Goal: Task Accomplishment & Management: Use online tool/utility

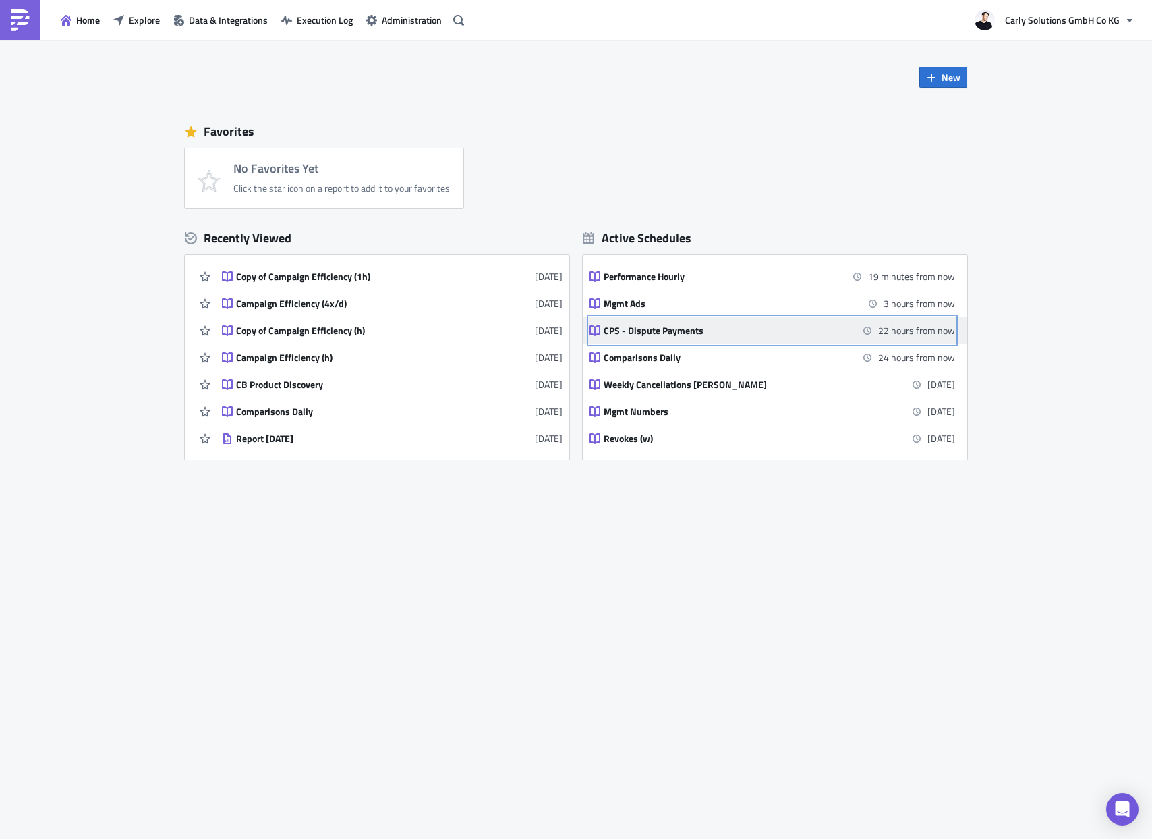
click at [670, 330] on div "CPS - Dispute Payments" at bounding box center [722, 331] width 236 height 12
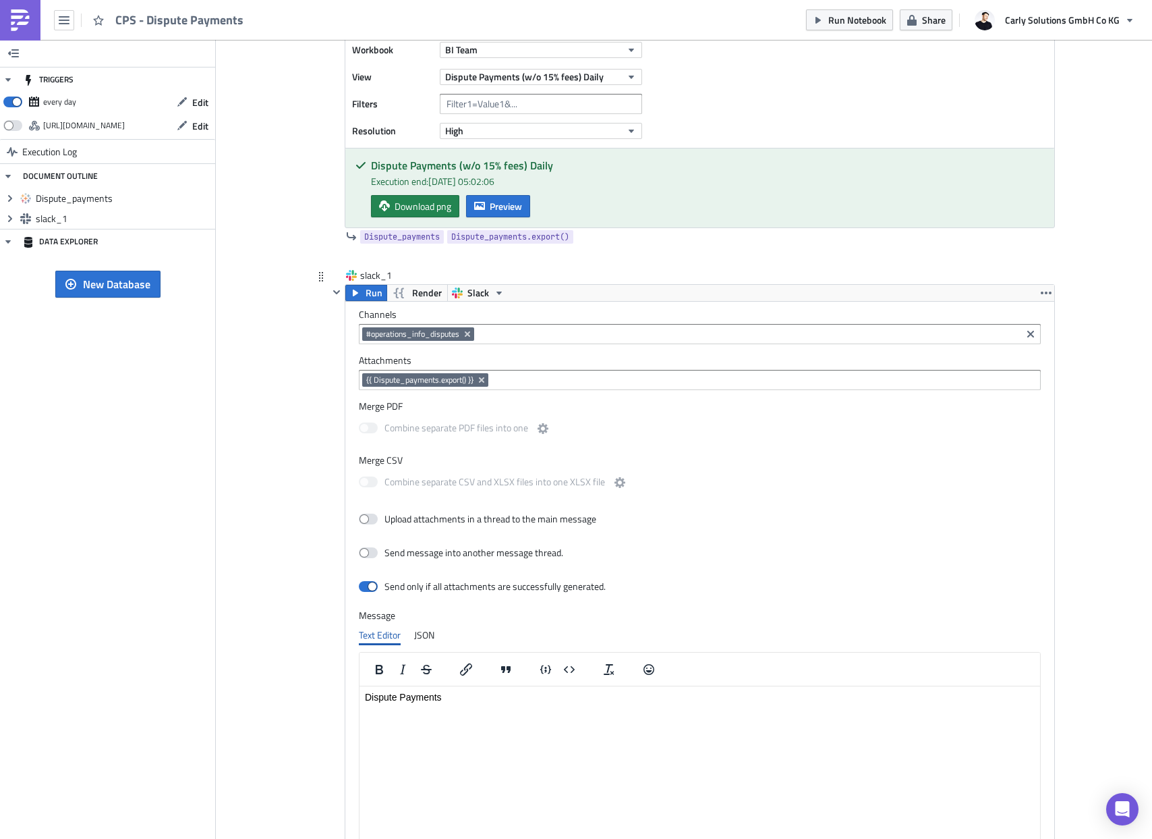
scroll to position [412, 0]
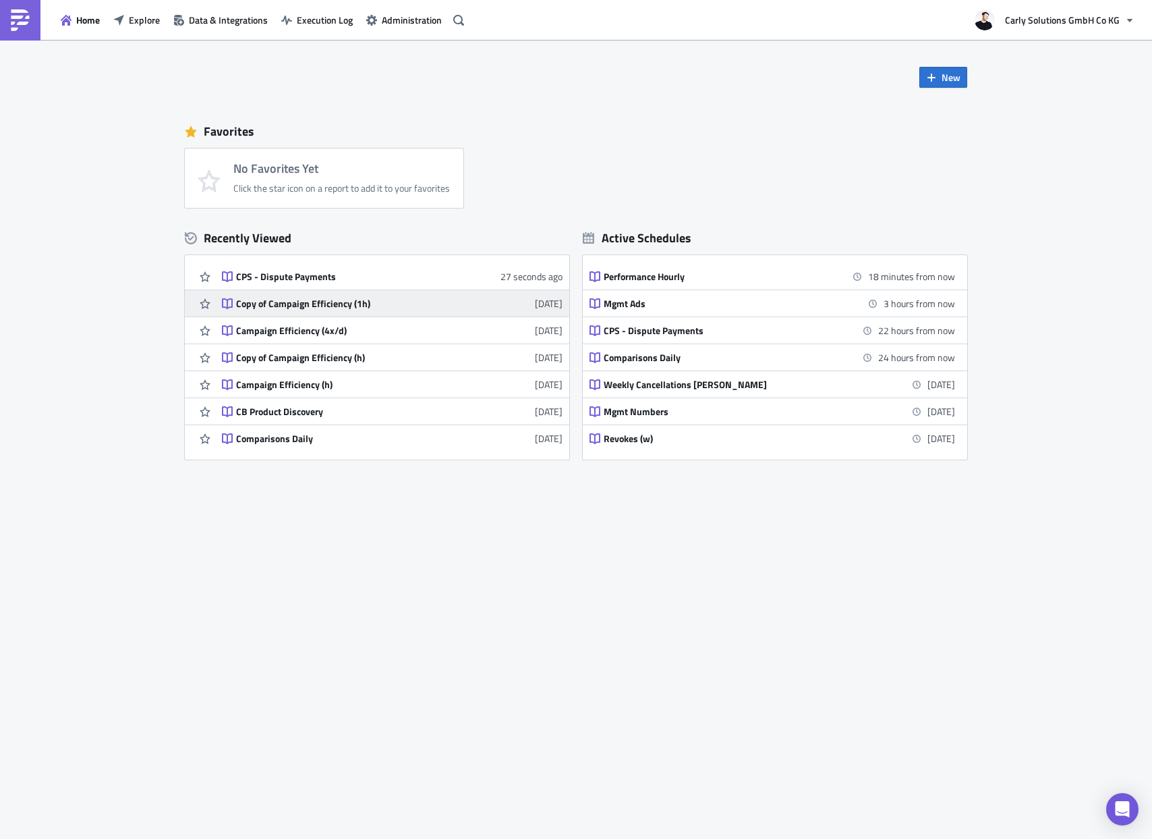
click at [296, 303] on div "Copy of Campaign Efficiency (1h)" at bounding box center [354, 304] width 236 height 12
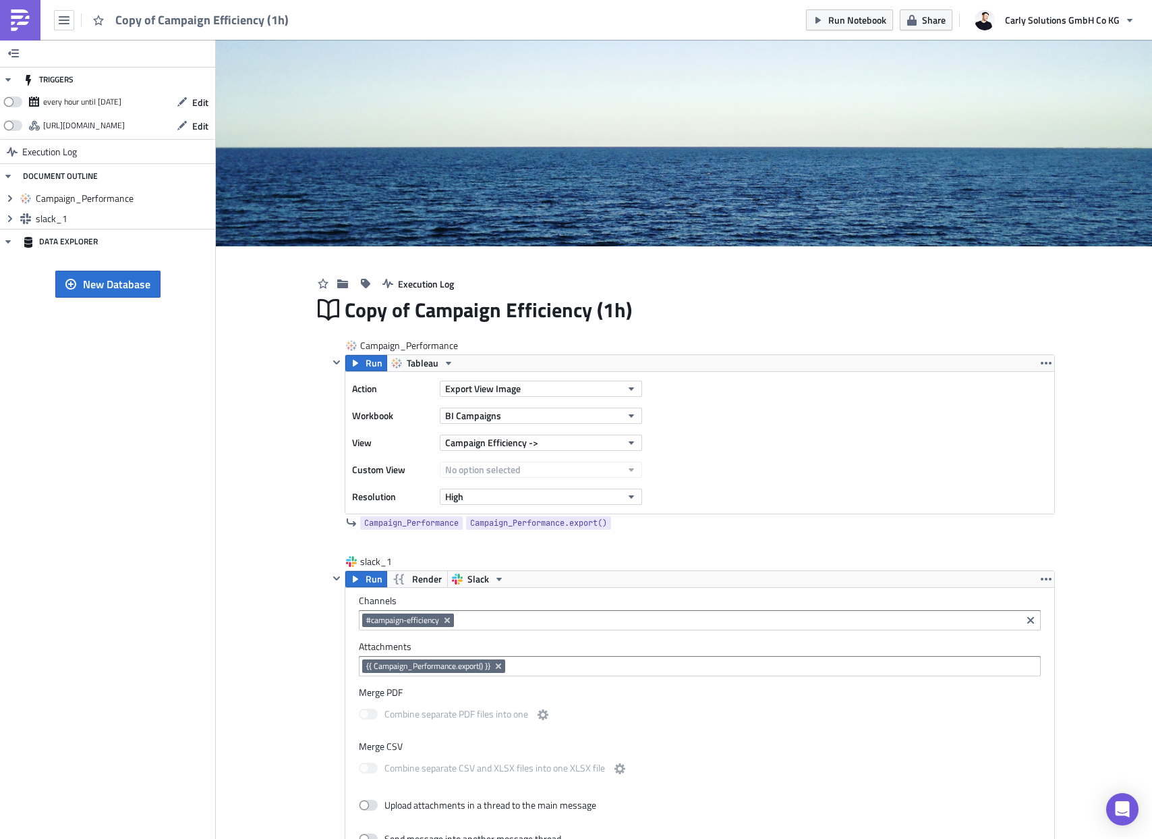
scroll to position [50, 0]
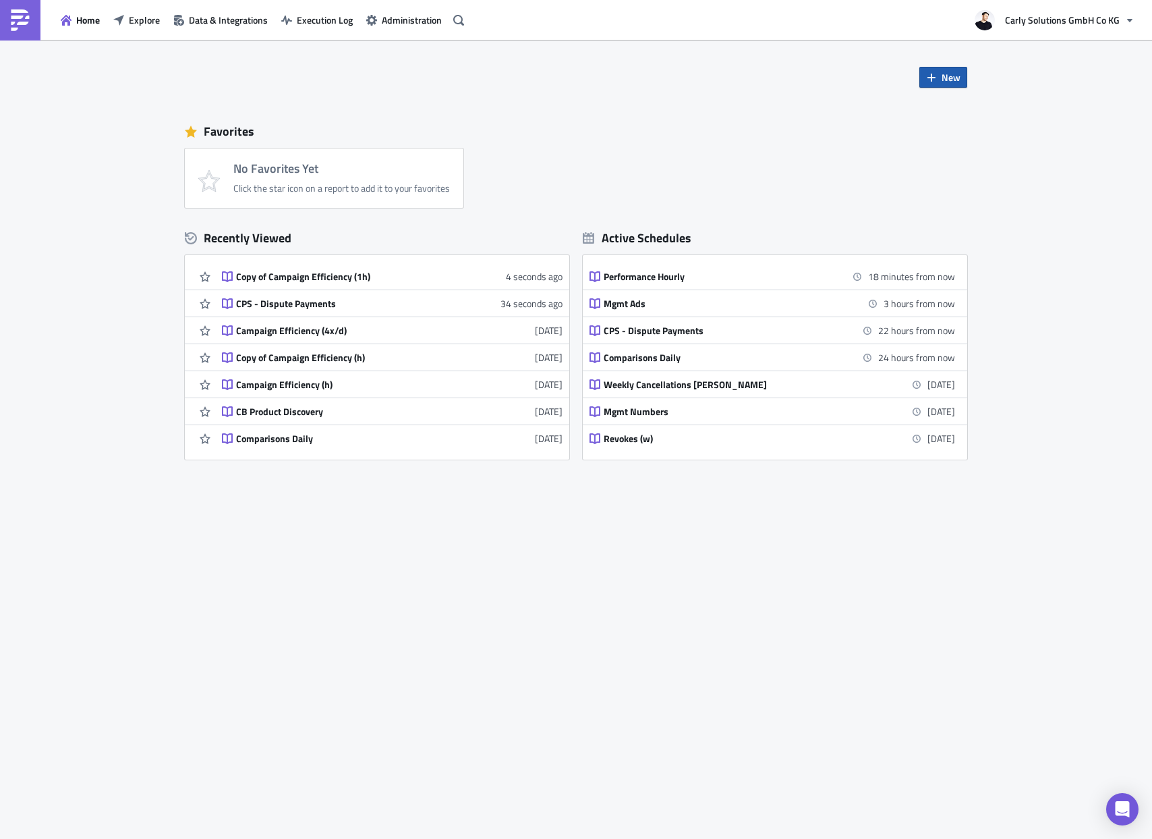
click at [937, 75] on button "New" at bounding box center [944, 77] width 48 height 21
click at [961, 111] on div "Report" at bounding box center [989, 111] width 90 height 13
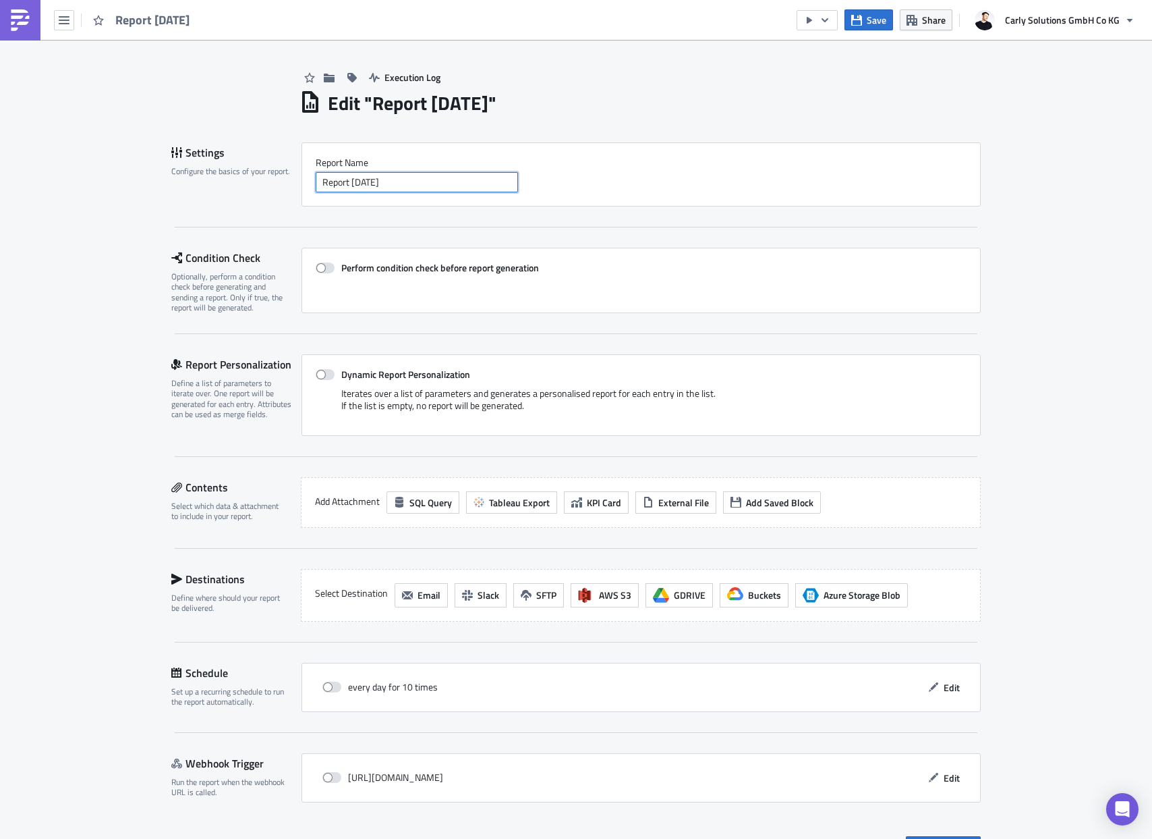
click at [428, 181] on input "Report [DATE]" at bounding box center [417, 182] width 202 height 20
type input "ES TV Performance Update Daily 8AM"
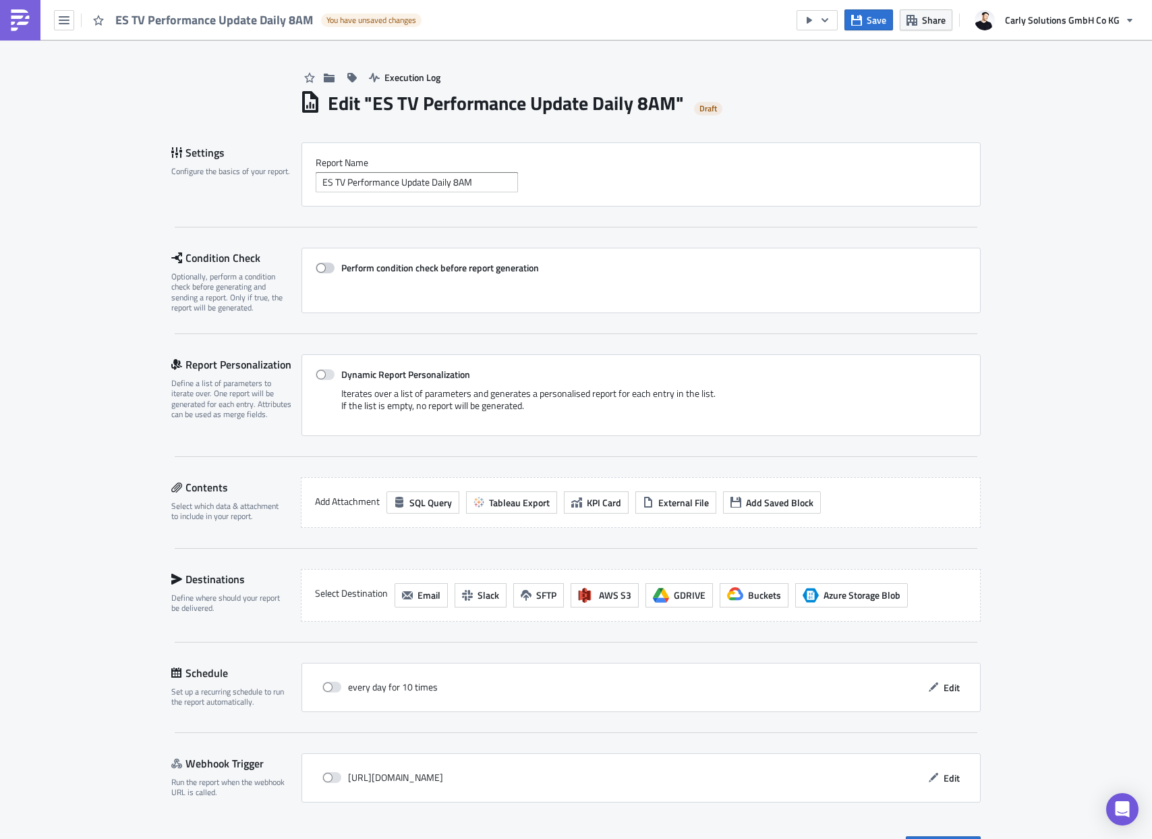
click at [323, 269] on span at bounding box center [325, 267] width 19 height 11
click at [323, 269] on input "Perform condition check before report generation" at bounding box center [322, 268] width 9 height 9
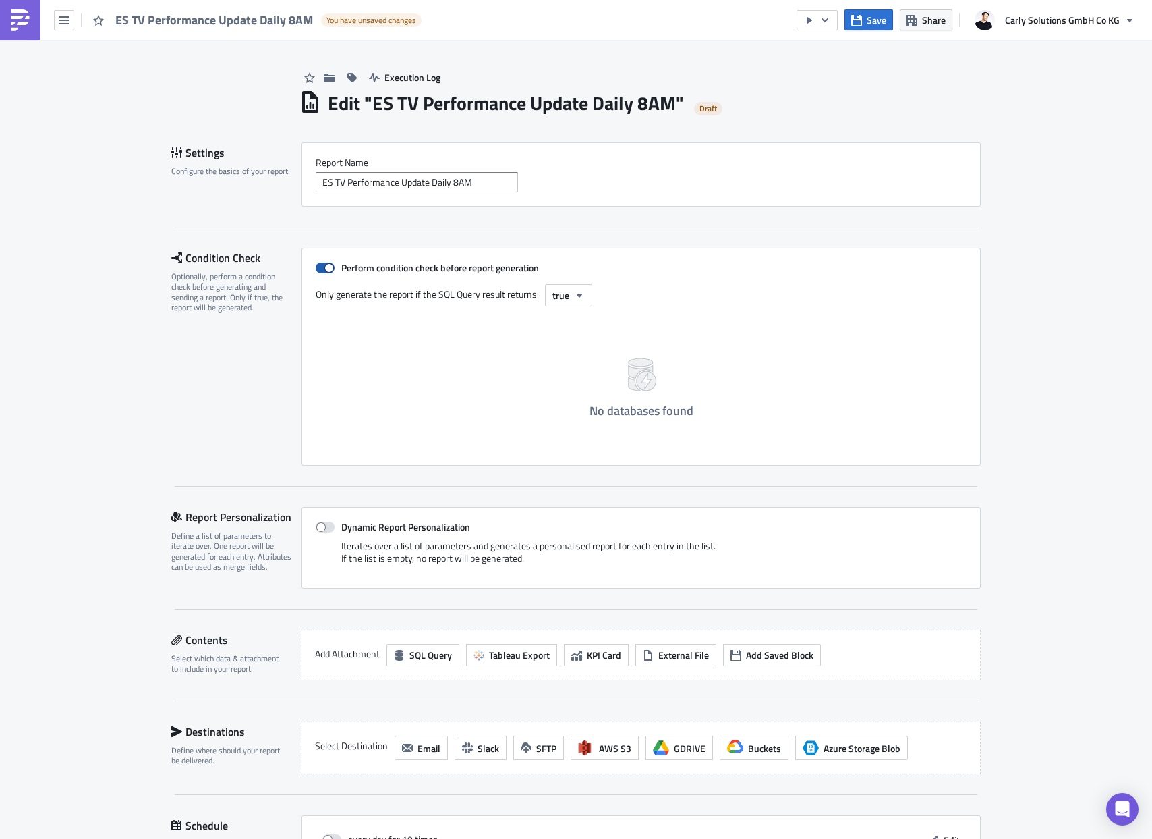
click at [326, 265] on span at bounding box center [325, 267] width 19 height 11
click at [326, 265] on input "Perform condition check before report generation" at bounding box center [322, 268] width 9 height 9
checkbox input "false"
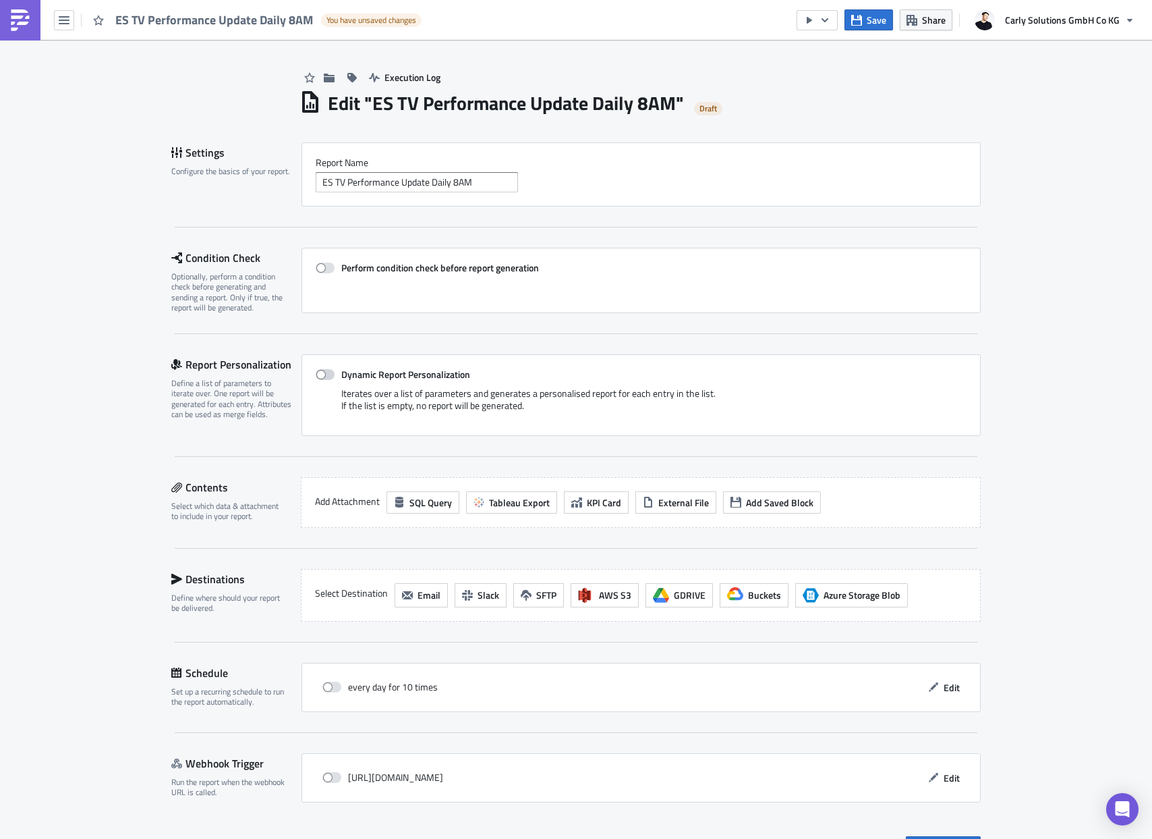
click at [323, 368] on label "Dynamic Report Personalization" at bounding box center [641, 374] width 651 height 12
click at [323, 370] on input "Dynamic Report Personalization" at bounding box center [322, 374] width 9 height 9
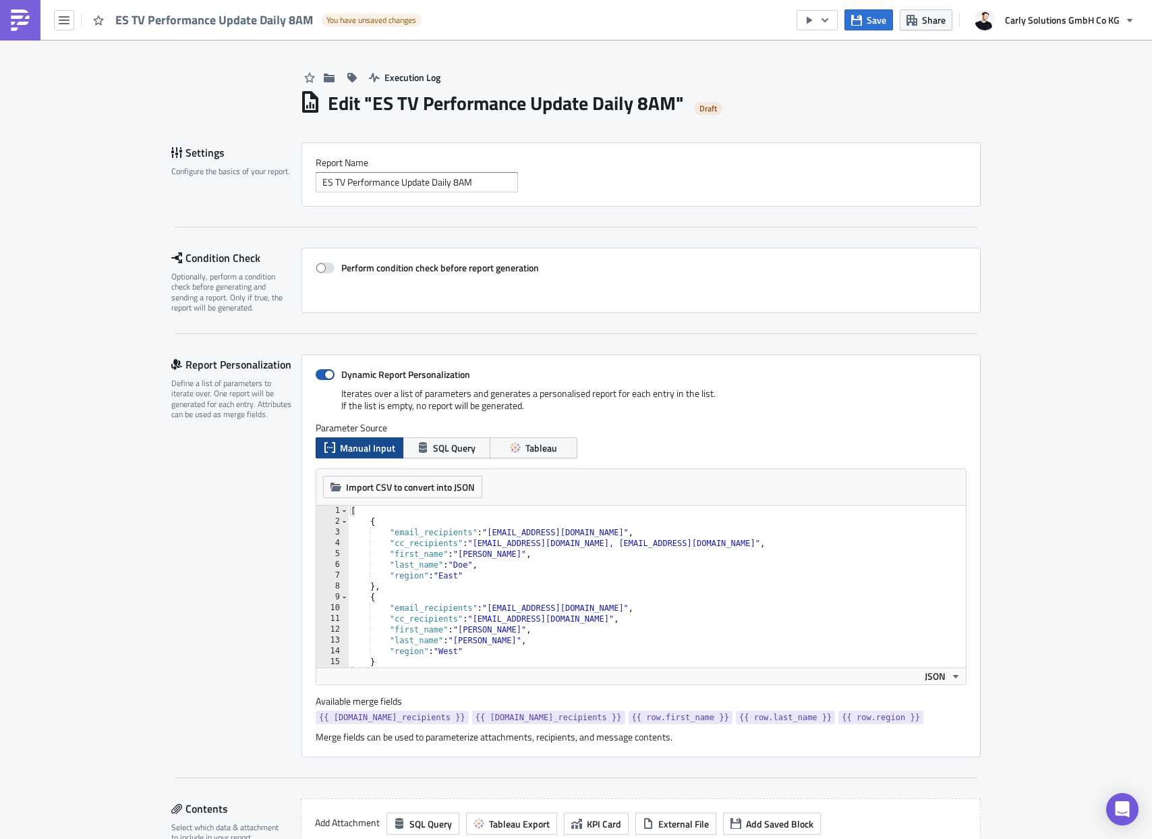
click at [323, 372] on span at bounding box center [325, 374] width 19 height 11
click at [323, 372] on input "Dynamic Report Personalization" at bounding box center [322, 374] width 9 height 9
checkbox input "false"
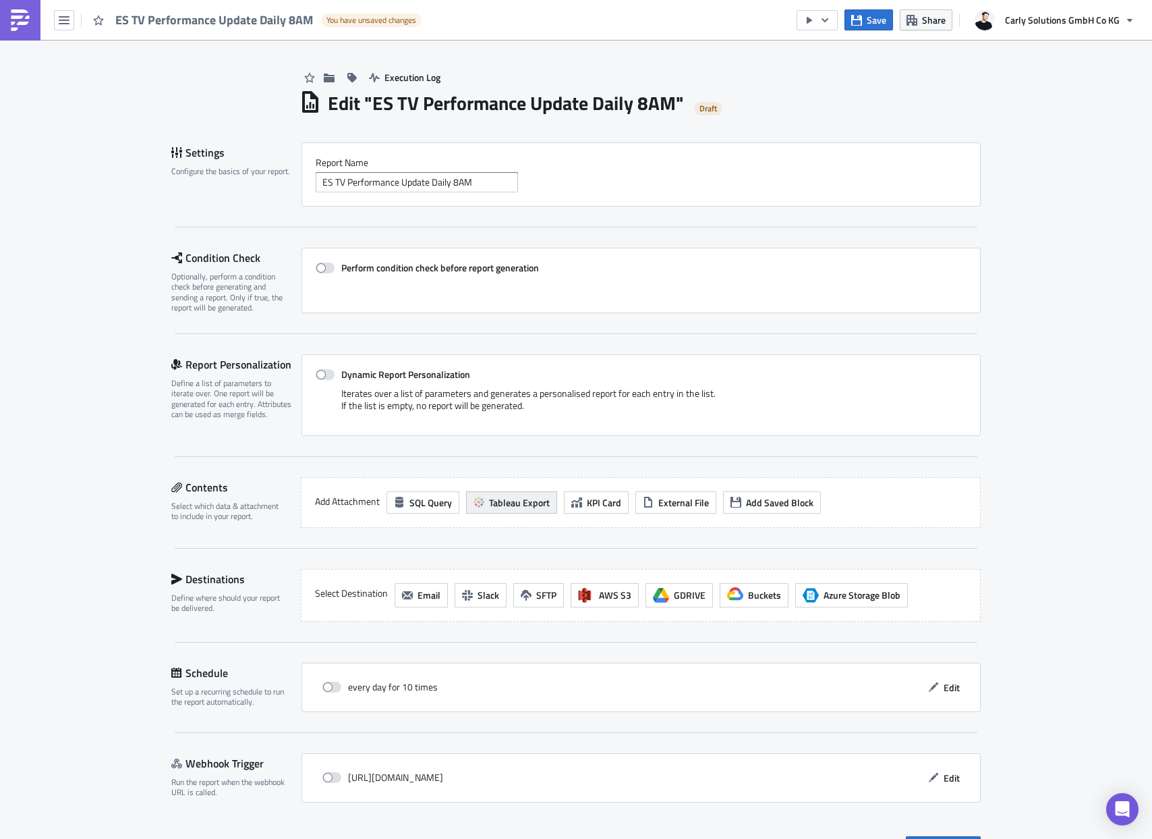
click at [509, 503] on span "Tableau Export" at bounding box center [519, 502] width 61 height 14
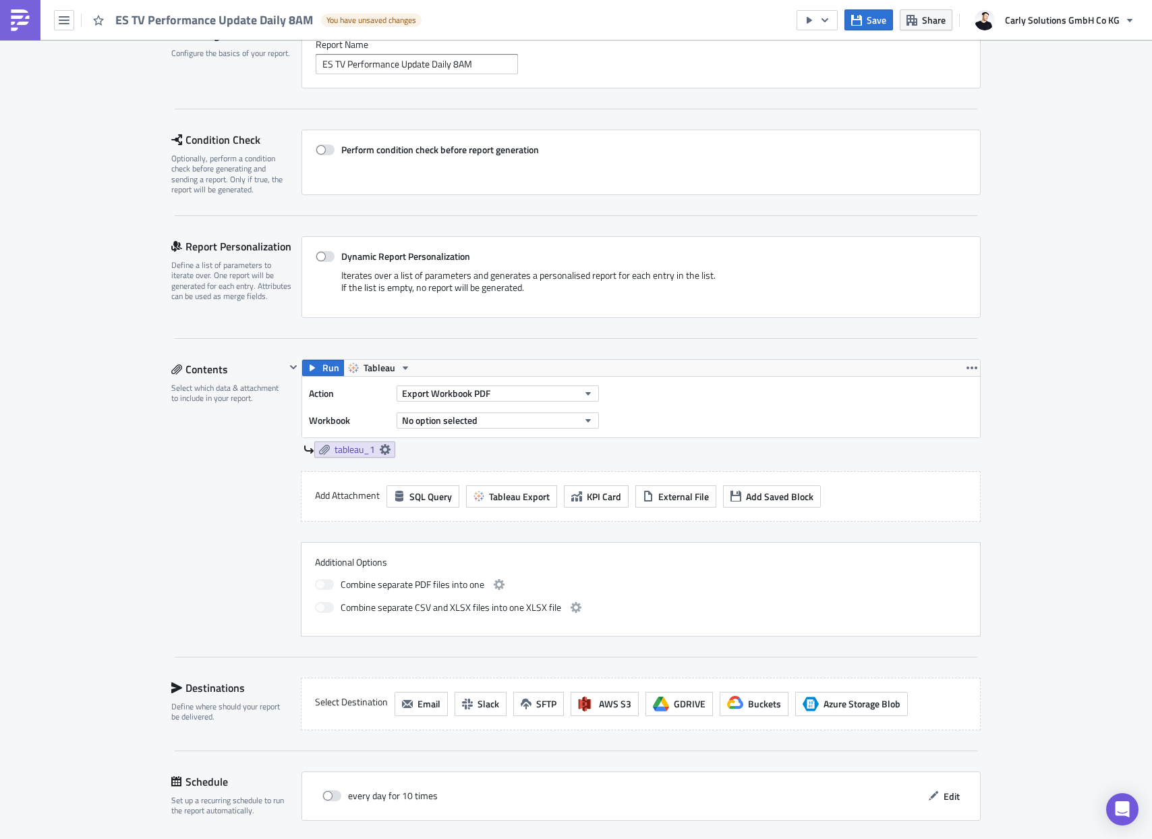
scroll to position [155, 0]
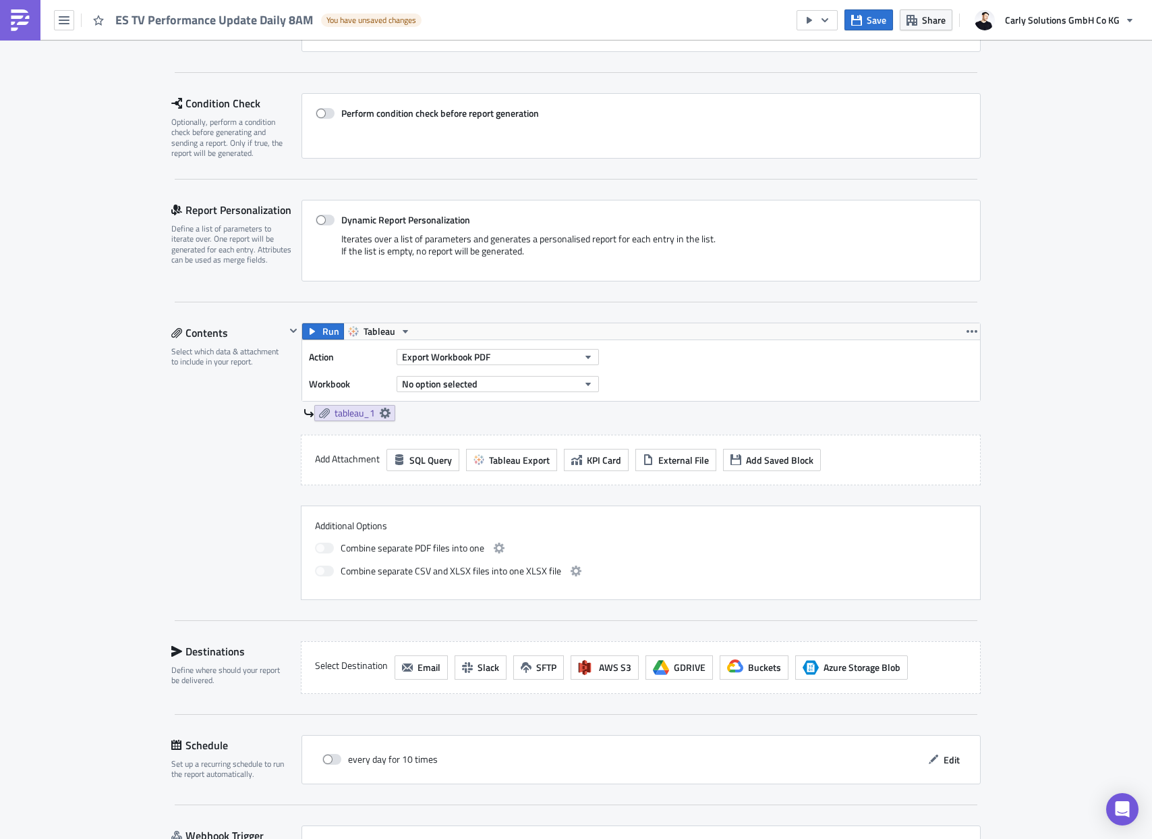
click at [449, 367] on div "Action Export Workbook PDF Workbook No option selected" at bounding box center [457, 370] width 297 height 47
click at [453, 357] on span "Export Workbook PDF" at bounding box center [446, 356] width 88 height 14
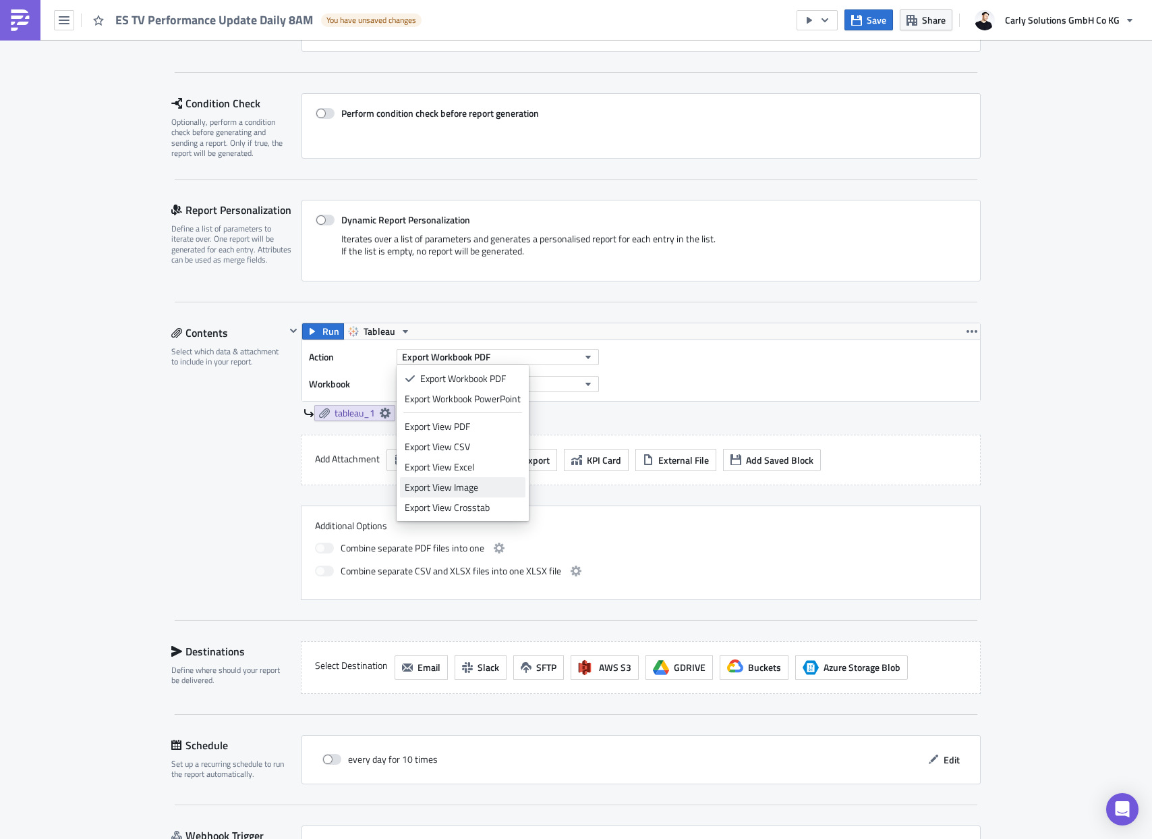
click at [425, 487] on div "Export View Image" at bounding box center [463, 486] width 116 height 13
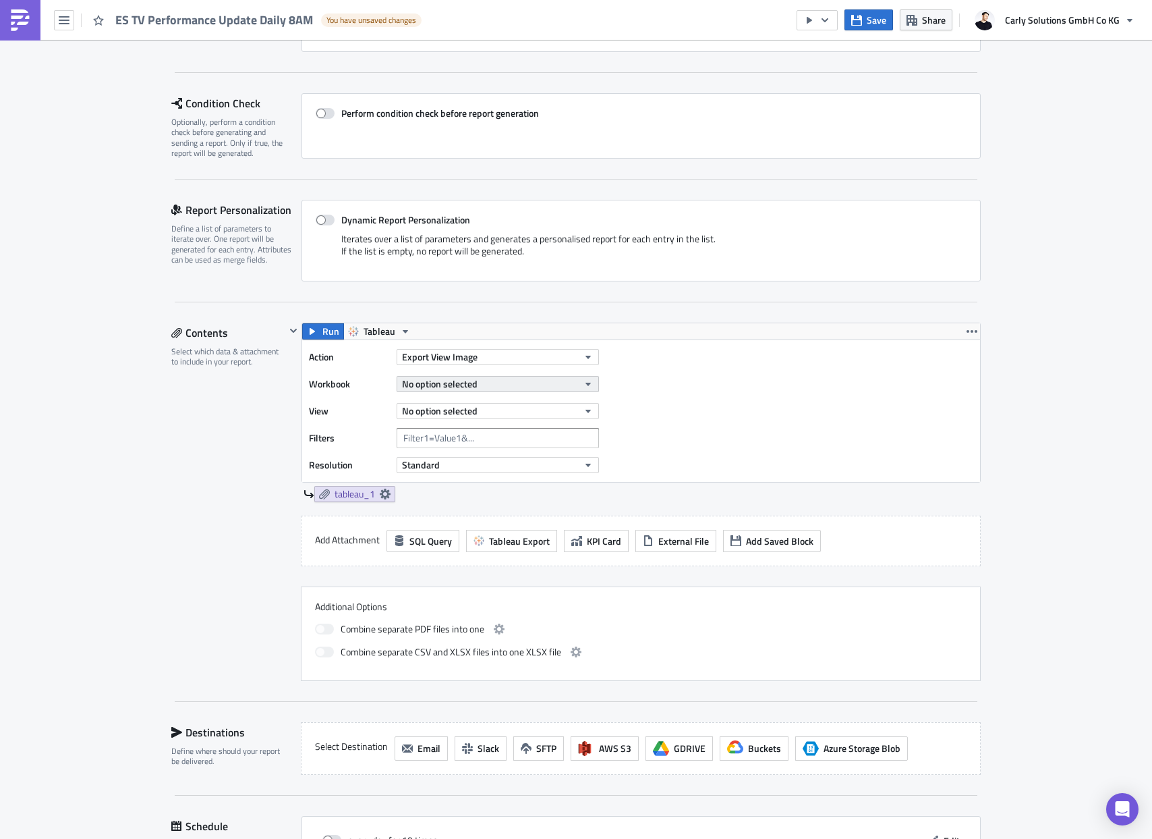
click at [443, 382] on span "No option selected" at bounding box center [440, 383] width 76 height 14
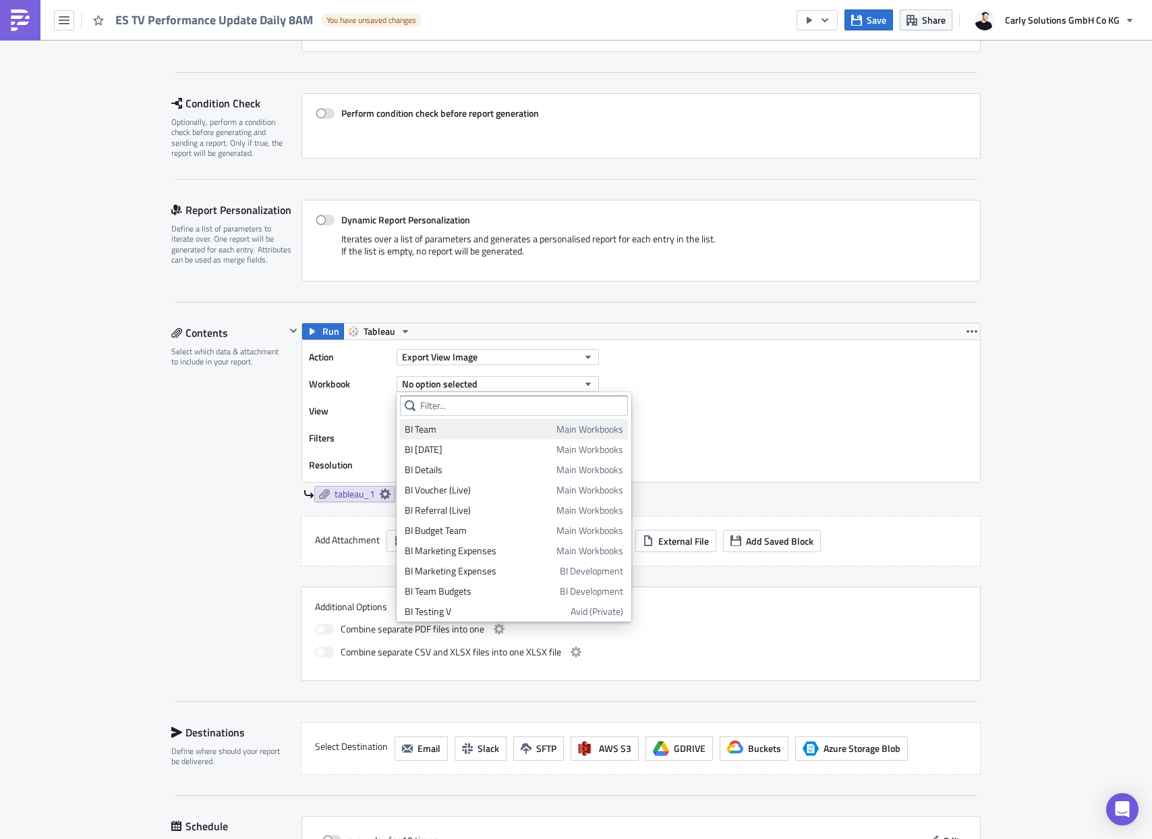
click at [429, 424] on div "BI Team" at bounding box center [478, 428] width 147 height 13
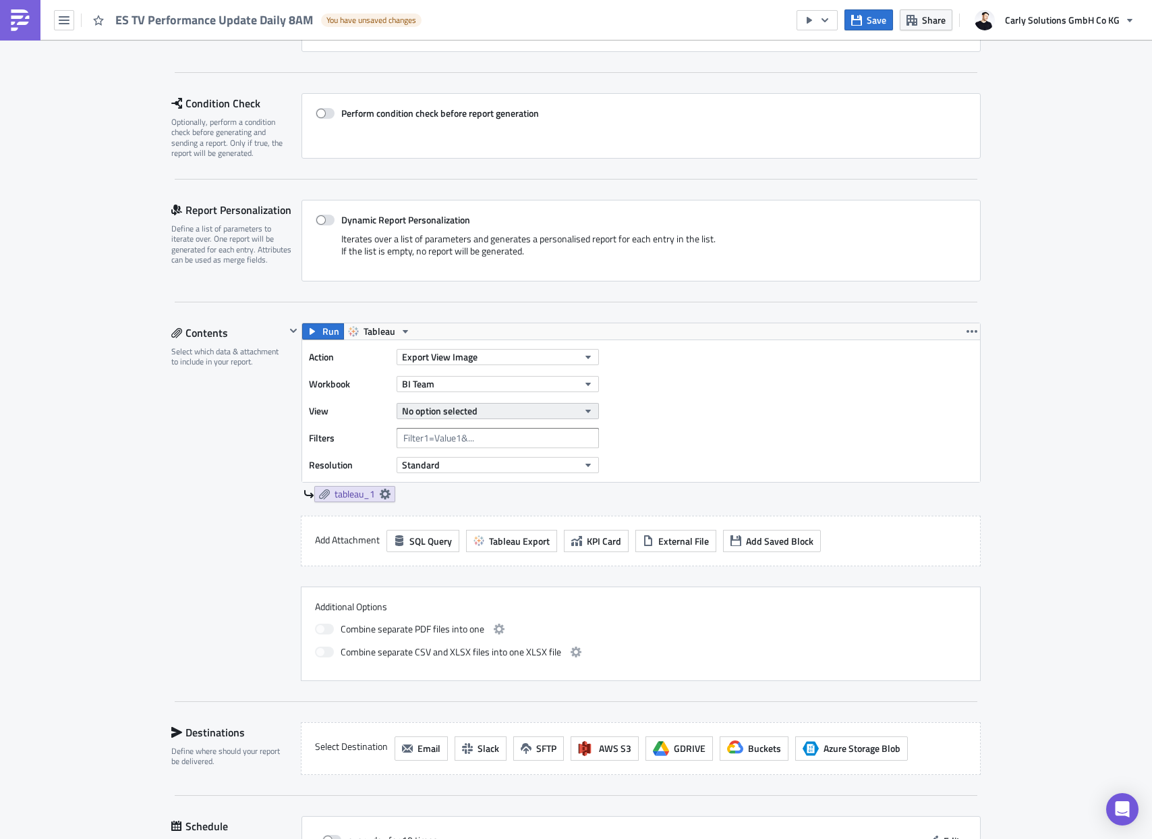
click at [432, 414] on span "No option selected" at bounding box center [440, 410] width 76 height 14
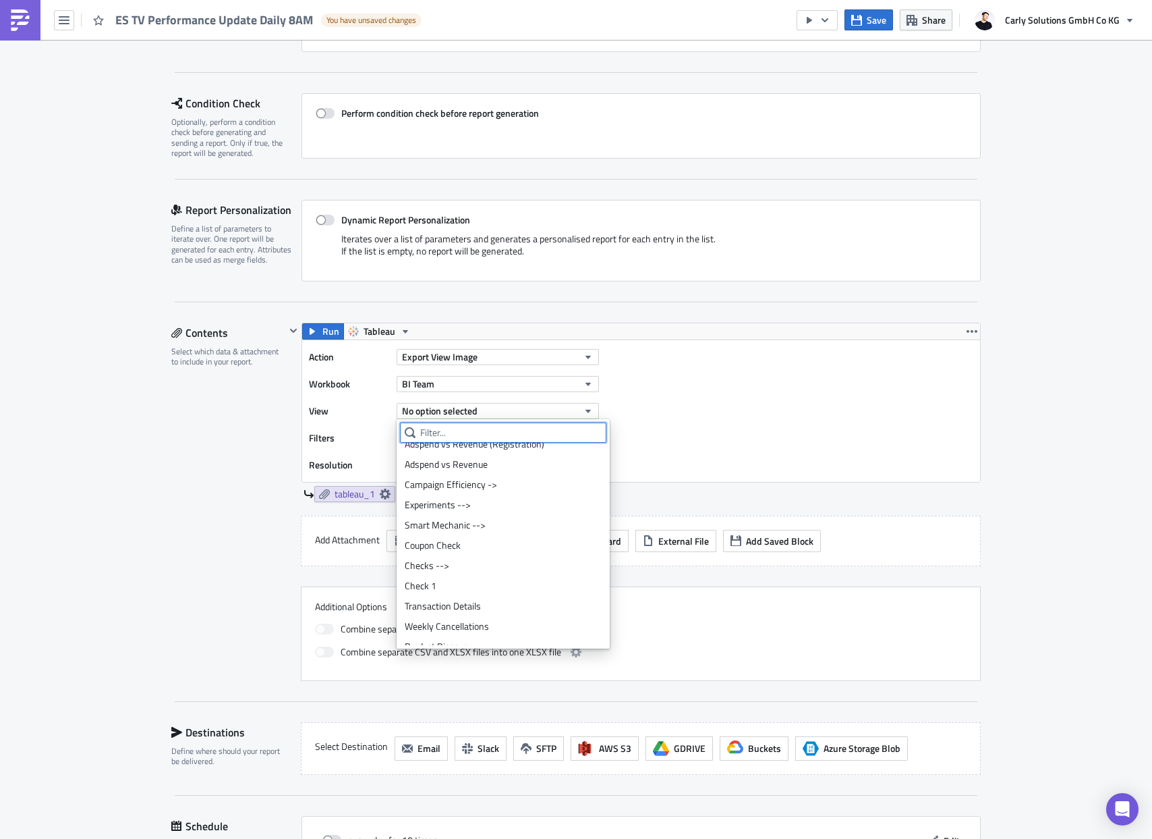
scroll to position [379, 0]
click at [443, 542] on div "Coupon Check" at bounding box center [503, 542] width 197 height 13
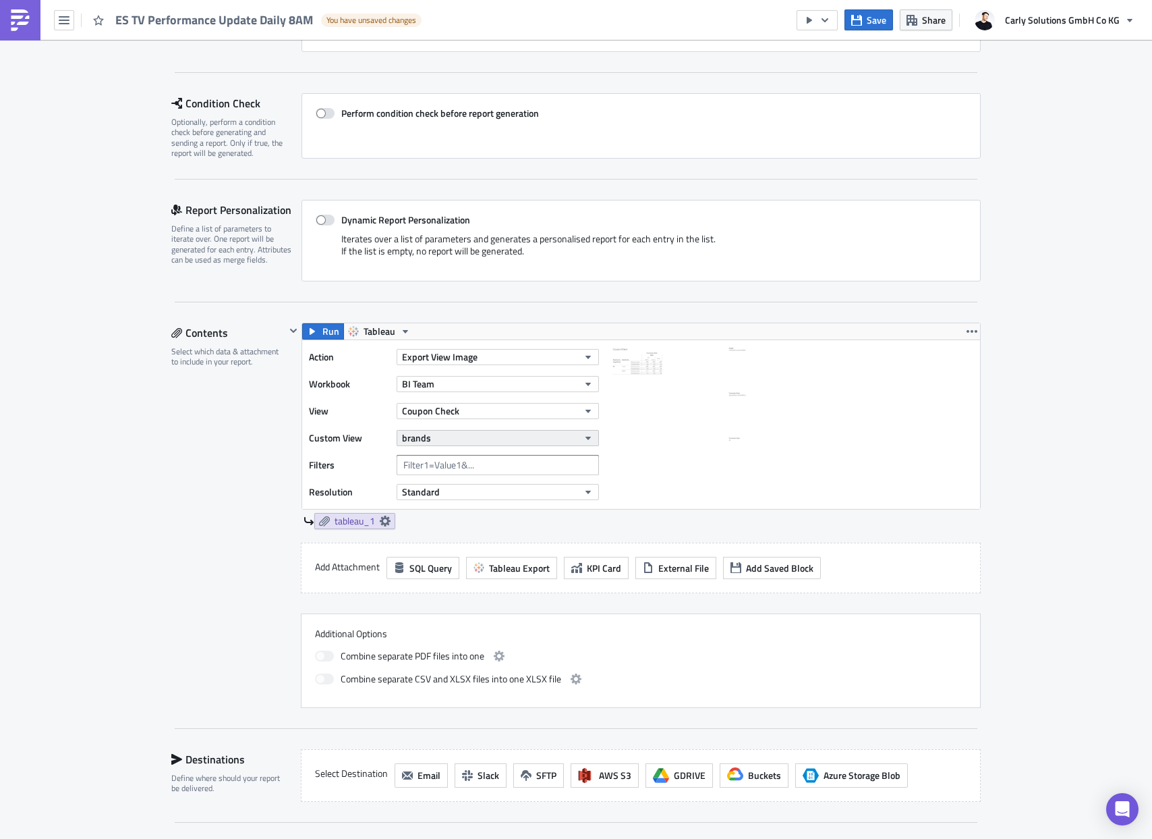
click at [453, 432] on button "brands" at bounding box center [498, 438] width 202 height 16
click at [435, 509] on div "ES View for TV Agency" at bounding box center [464, 503] width 119 height 13
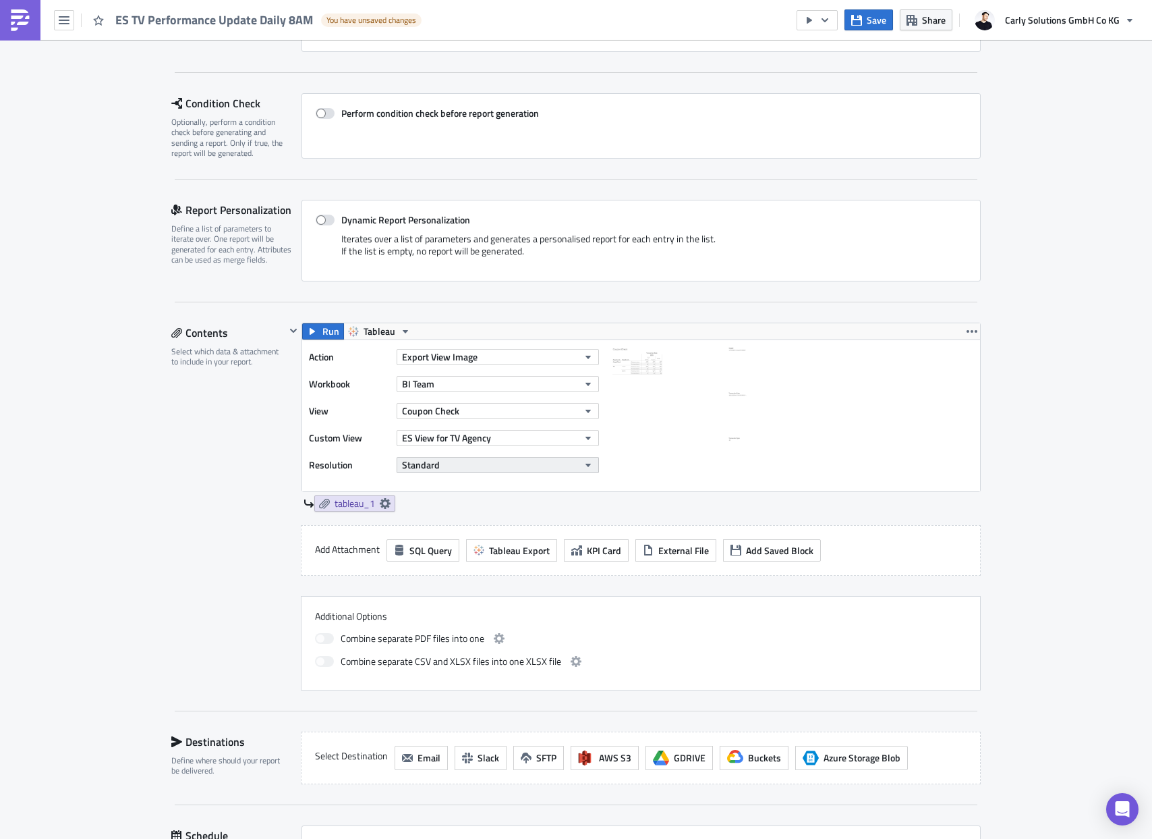
click at [430, 466] on span "Standard" at bounding box center [421, 464] width 38 height 14
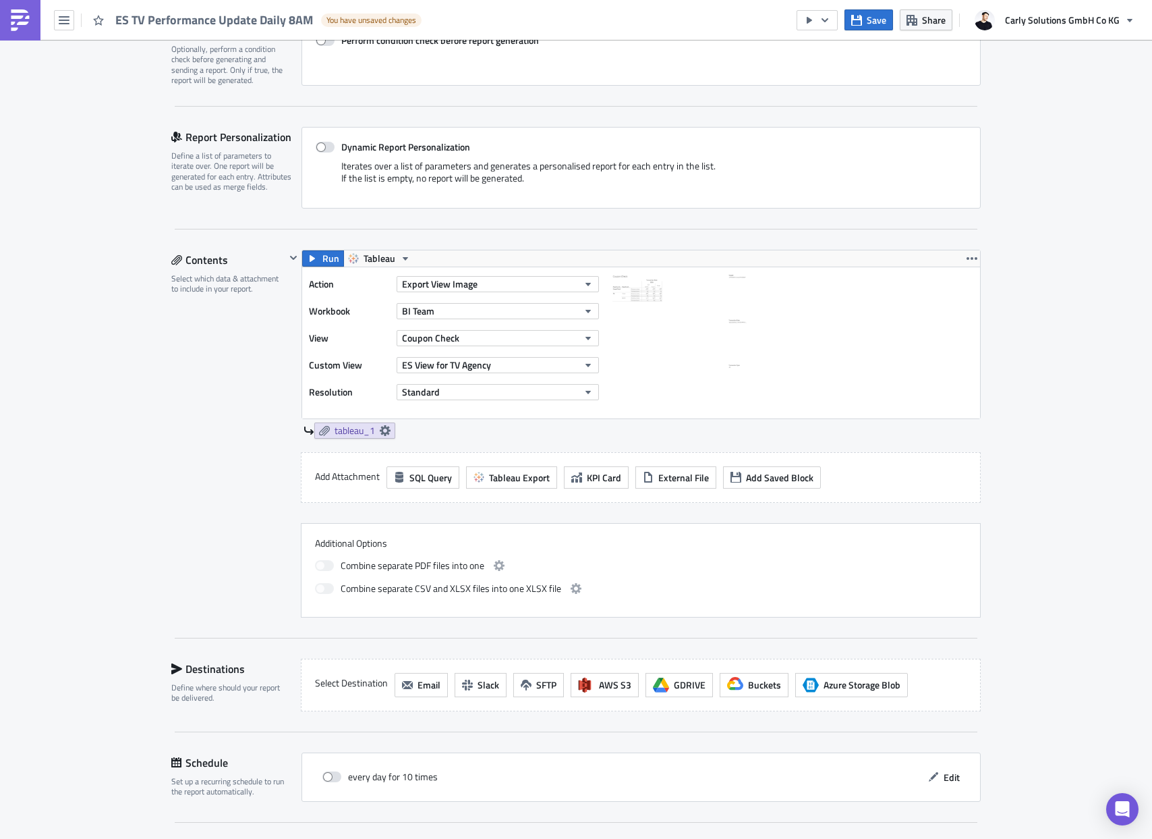
scroll to position [246, 0]
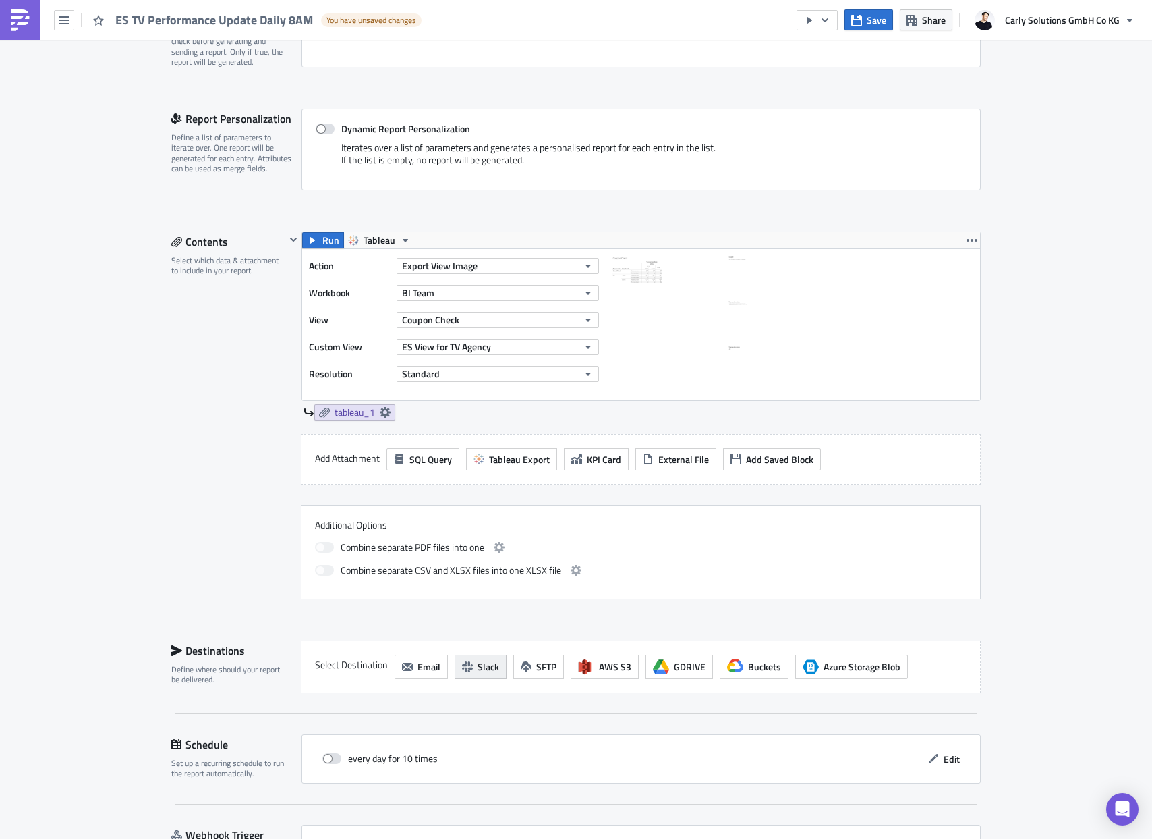
click at [482, 668] on span "Slack" at bounding box center [489, 666] width 22 height 14
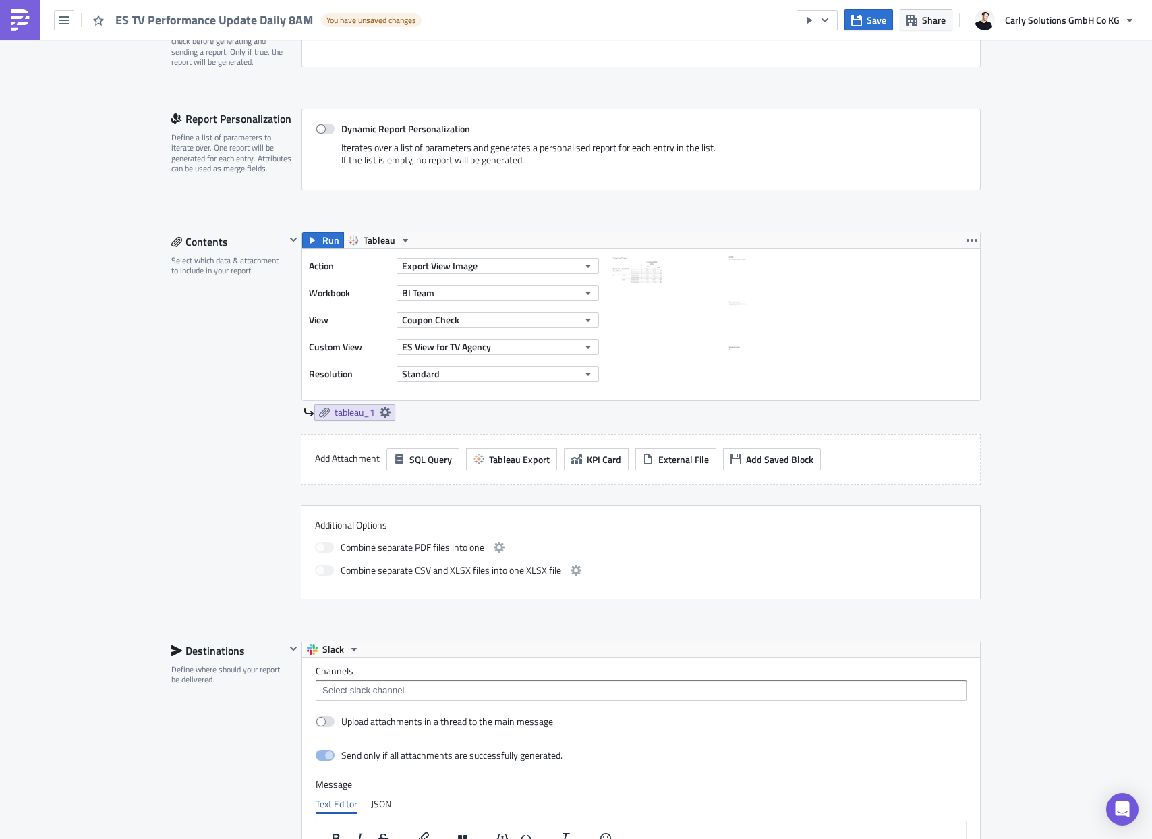
scroll to position [0, 0]
click at [374, 691] on input at bounding box center [640, 689] width 643 height 13
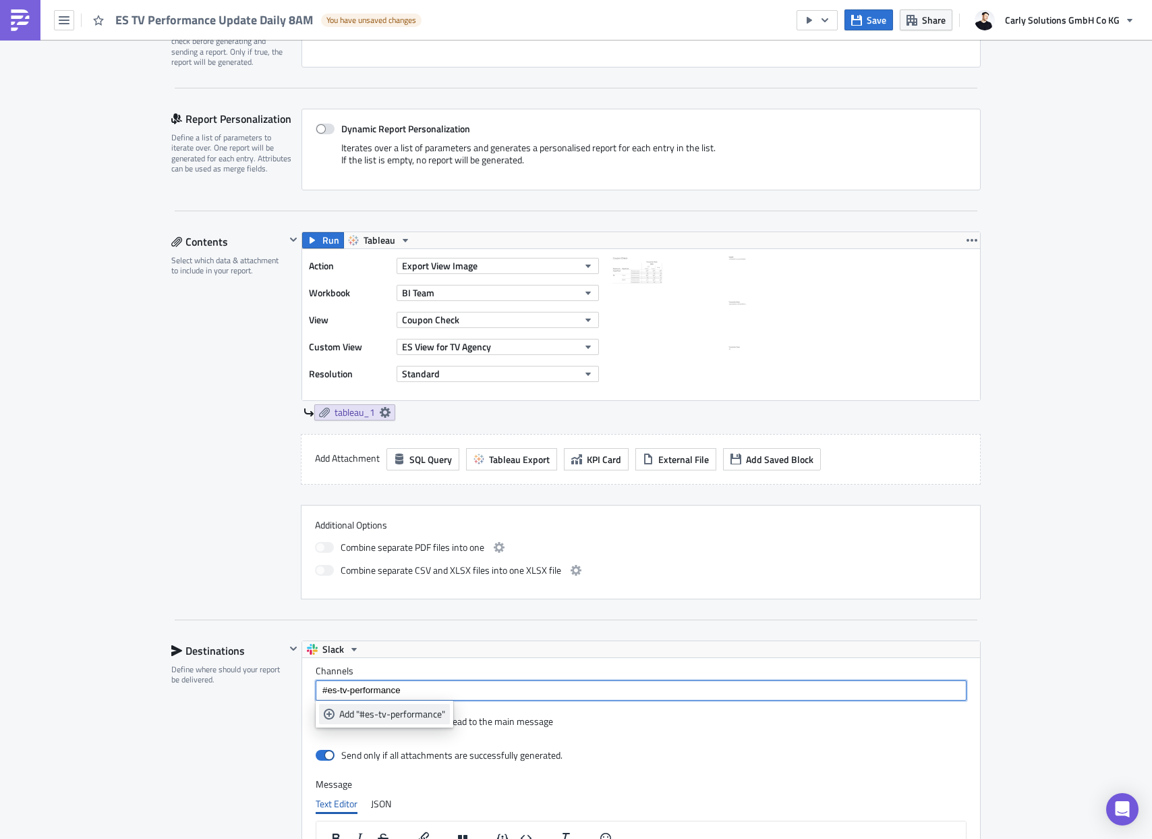
type input "#es-tv-performance"
click at [396, 710] on div "Add "#es-tv-performance"" at bounding box center [392, 713] width 106 height 13
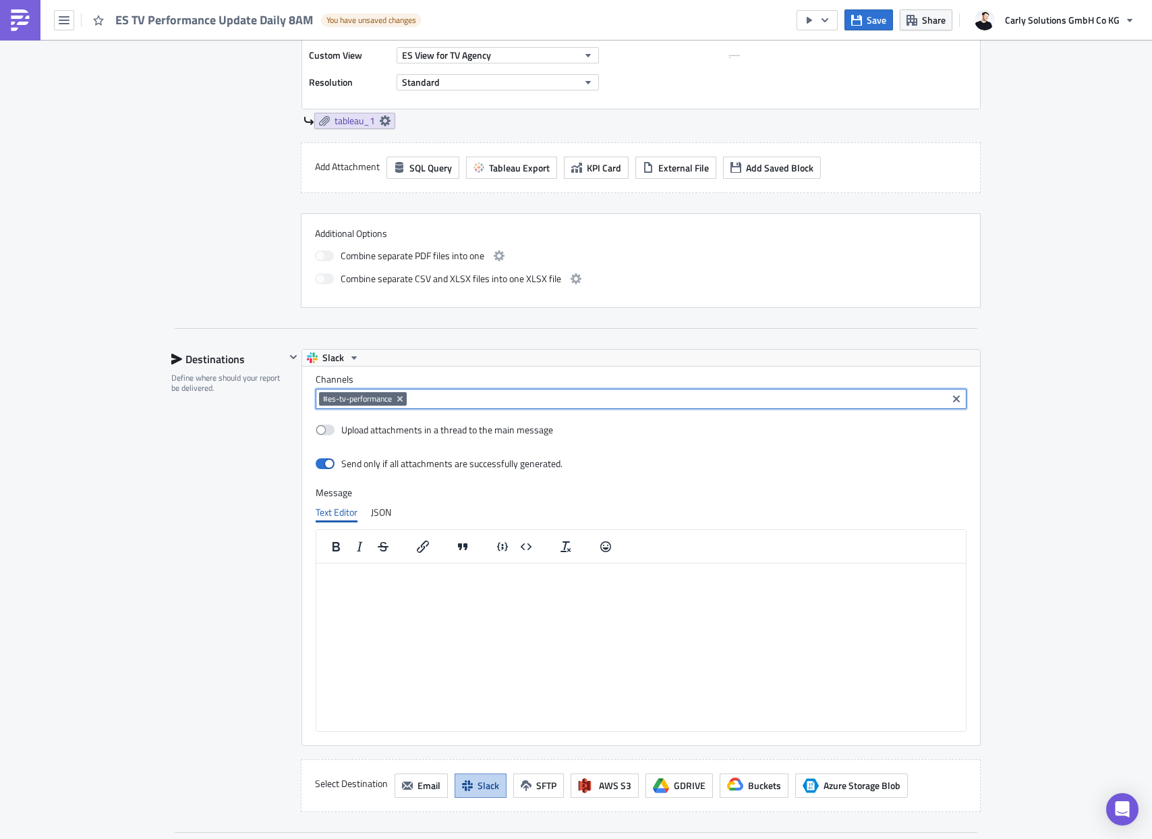
scroll to position [553, 0]
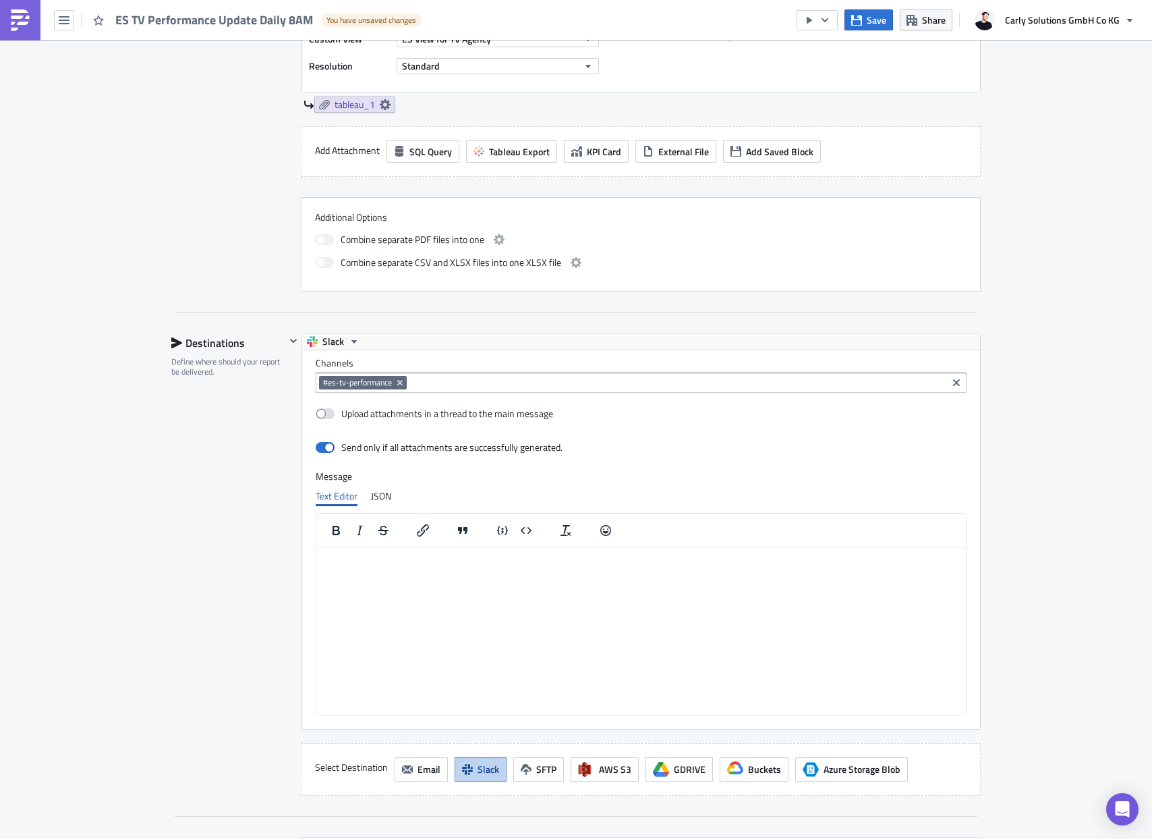
click at [358, 568] on html at bounding box center [641, 558] width 650 height 22
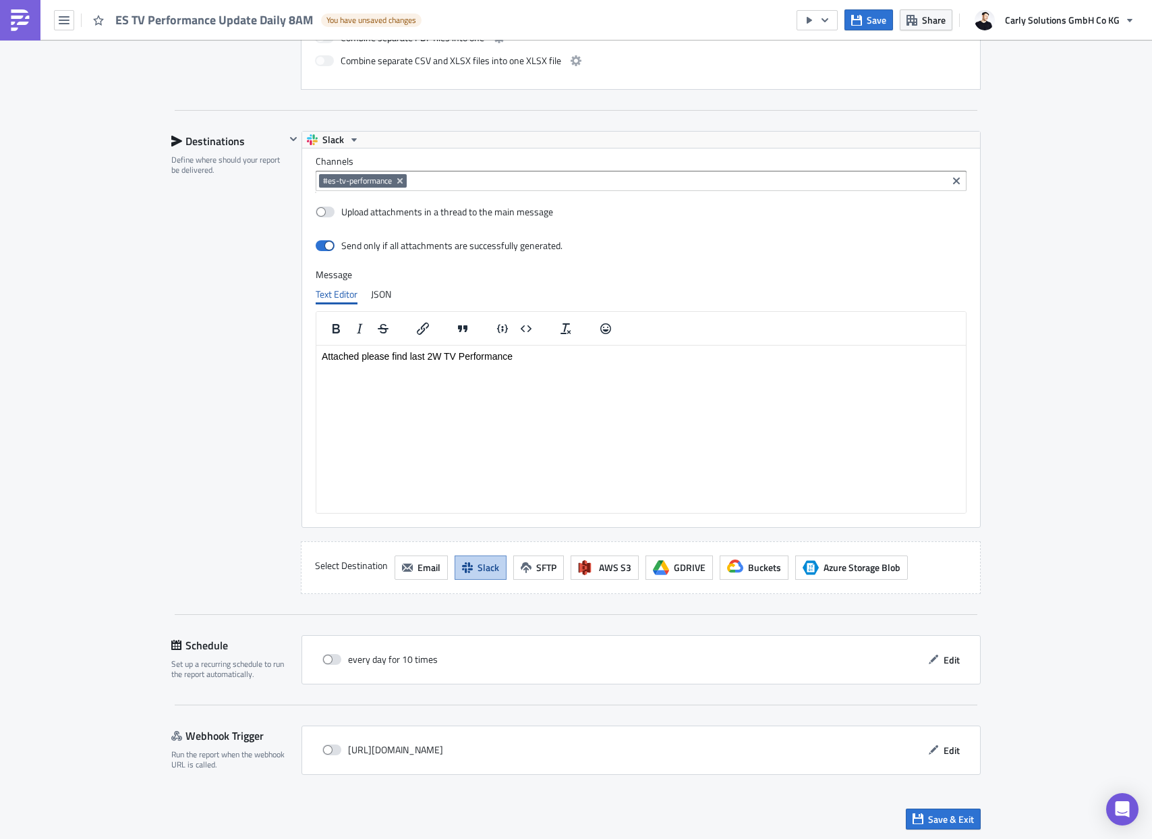
scroll to position [757, 0]
click at [337, 657] on span at bounding box center [332, 657] width 19 height 11
click at [334, 657] on input "checkbox" at bounding box center [329, 657] width 9 height 9
checkbox input "true"
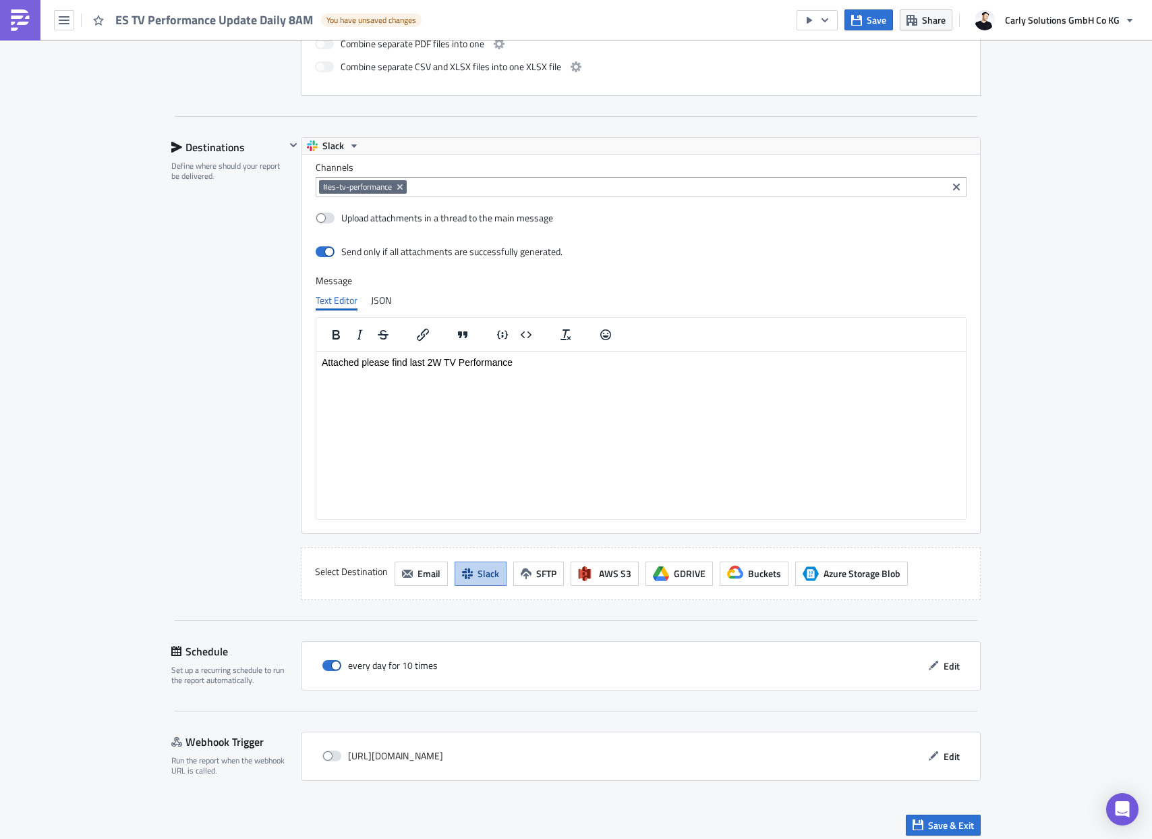
scroll to position [745, 0]
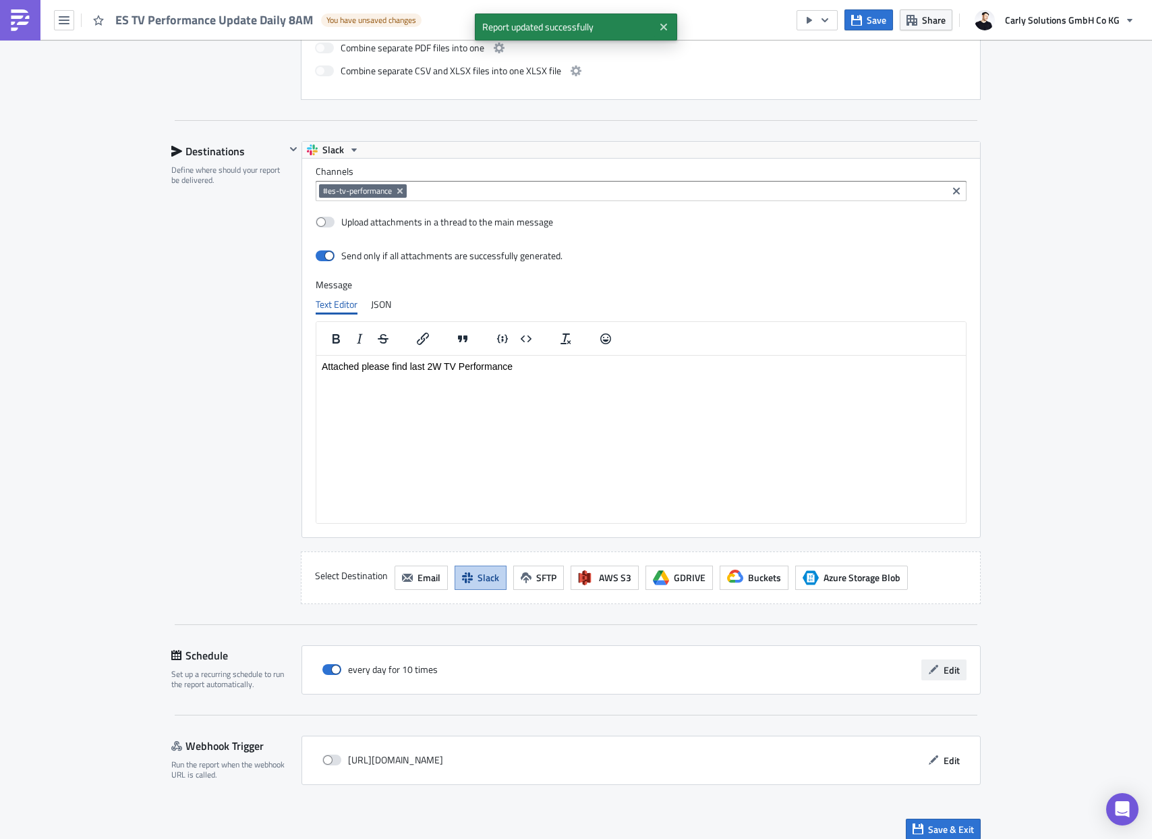
click at [955, 671] on span "Edit" at bounding box center [952, 670] width 16 height 14
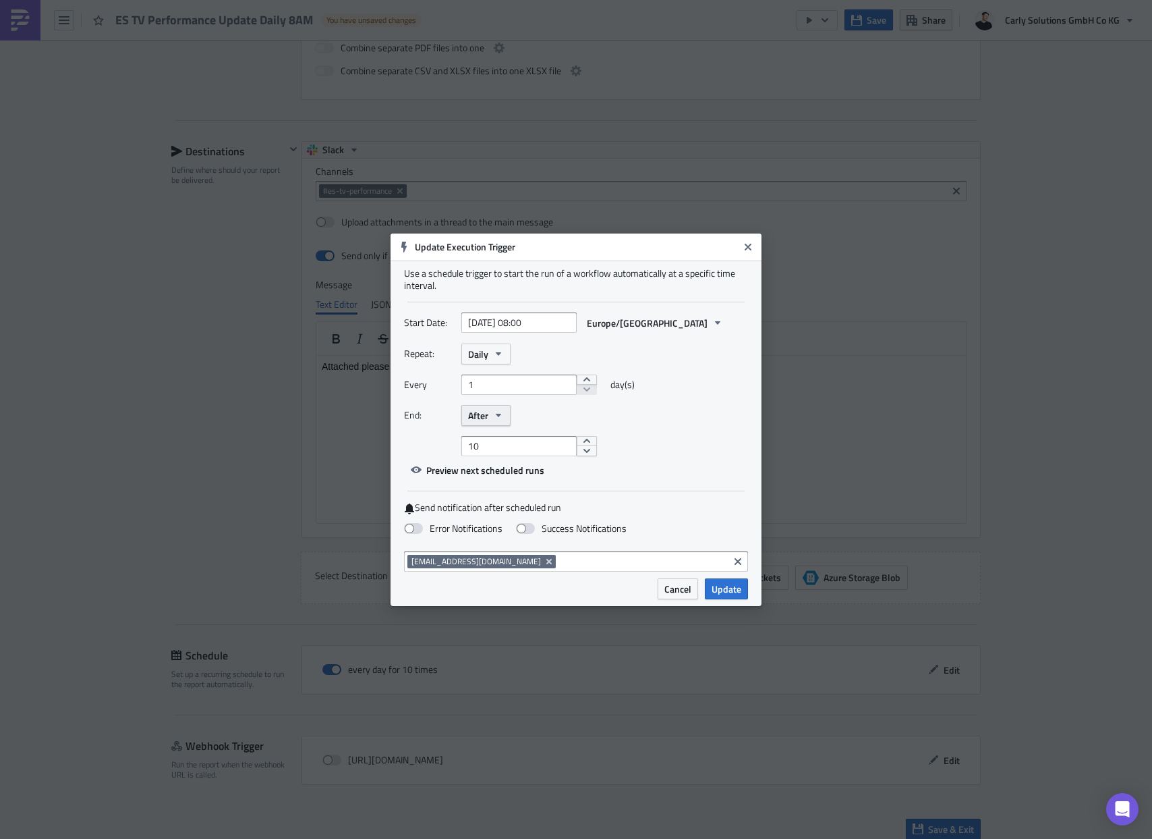
click at [487, 418] on span "After" at bounding box center [478, 415] width 20 height 14
click at [489, 430] on link "Never" at bounding box center [525, 439] width 121 height 20
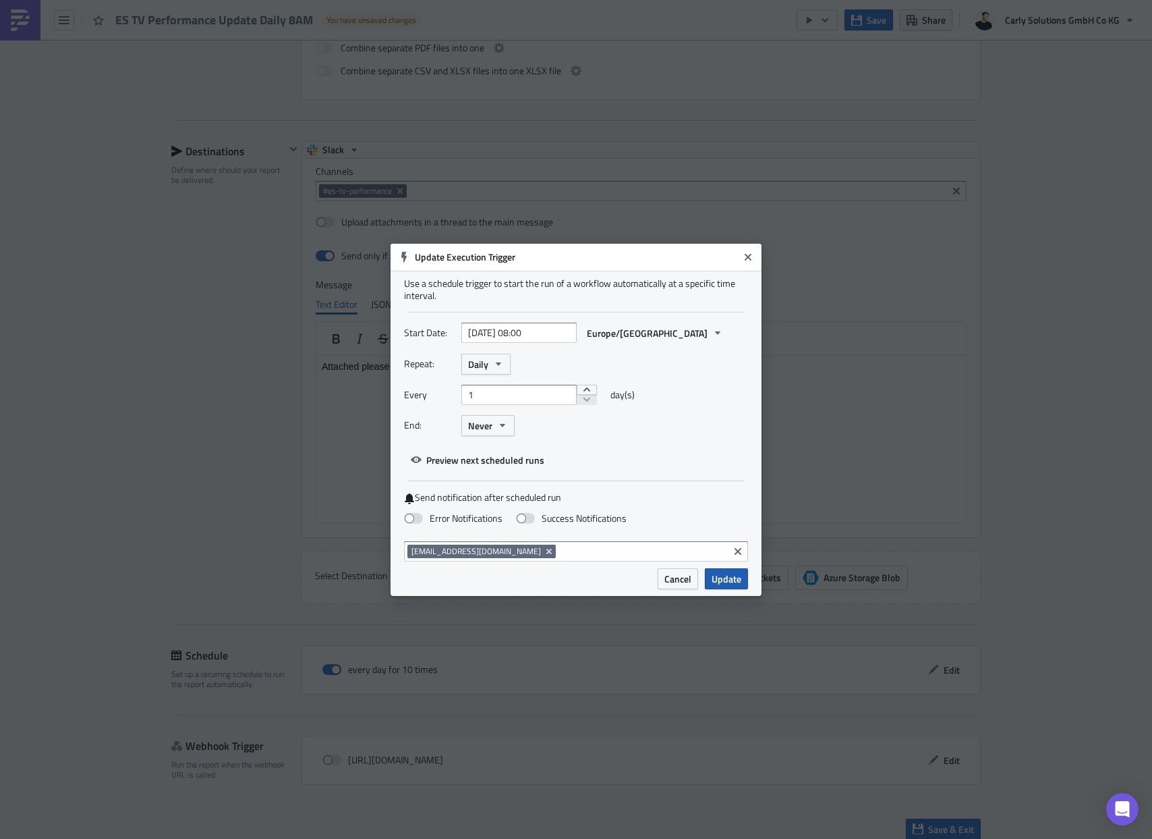
click at [719, 581] on span "Update" at bounding box center [727, 578] width 30 height 14
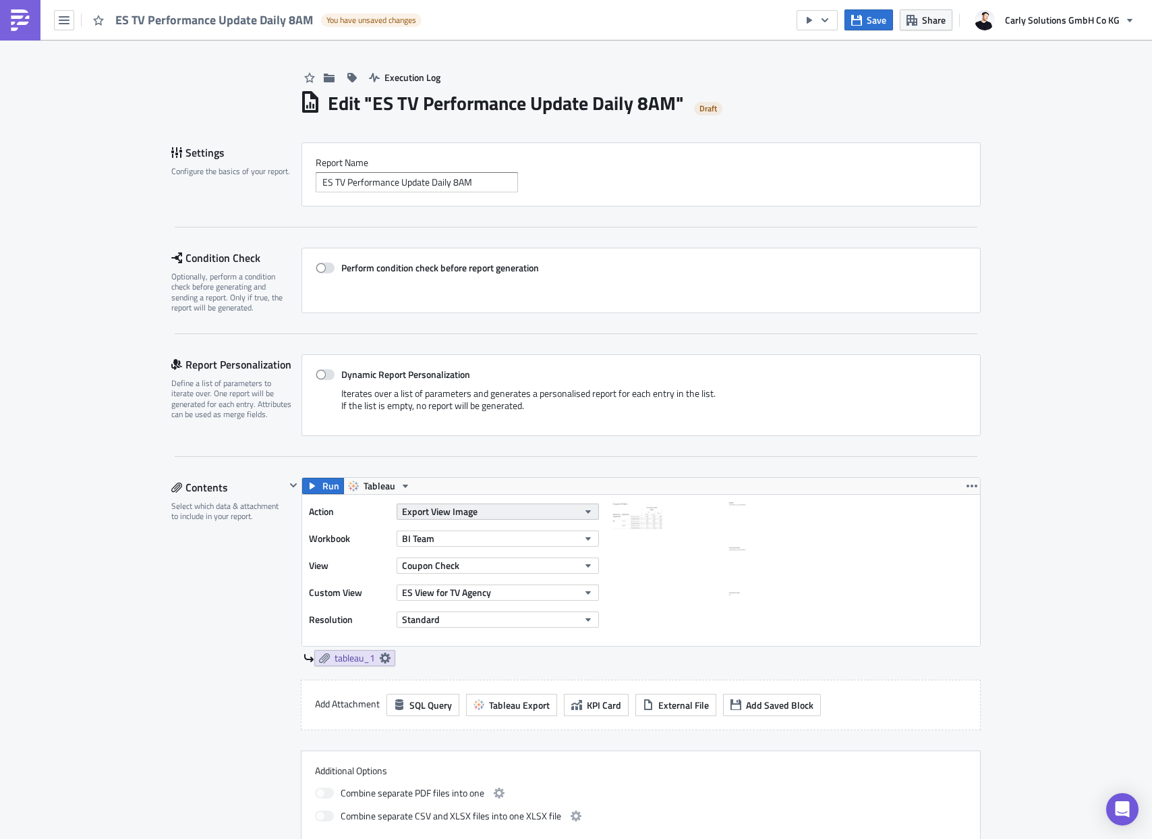
scroll to position [1, 0]
click at [813, 24] on icon "button" at bounding box center [809, 20] width 11 height 11
click at [833, 74] on div "Run Report" at bounding box center [860, 73] width 105 height 13
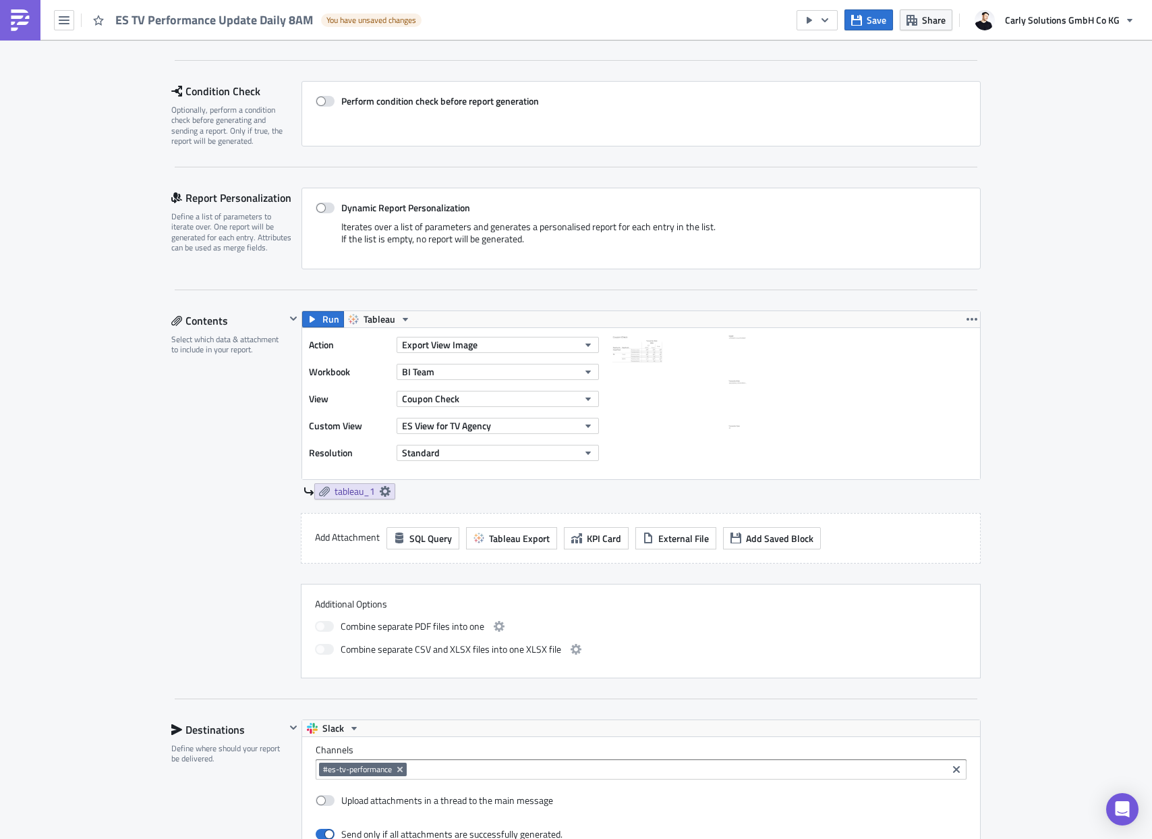
scroll to position [190, 0]
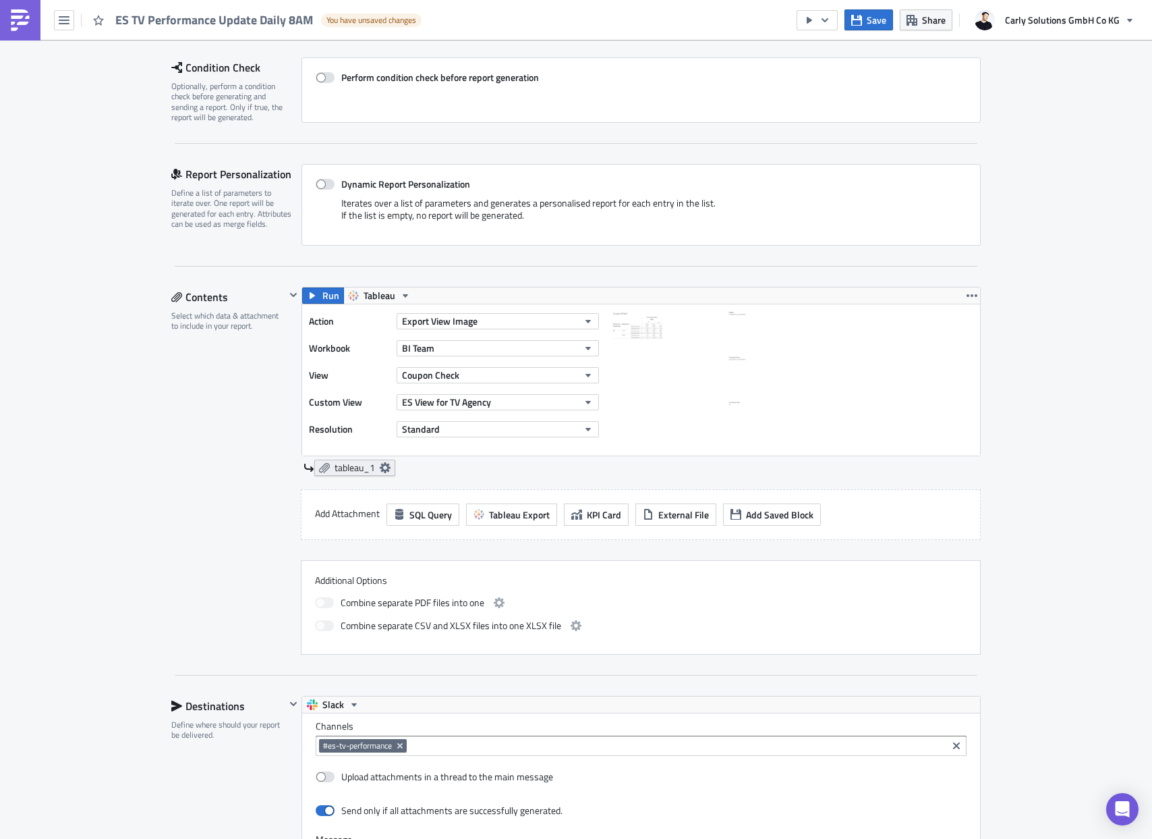
click at [341, 464] on span "tableau_1" at bounding box center [355, 467] width 40 height 12
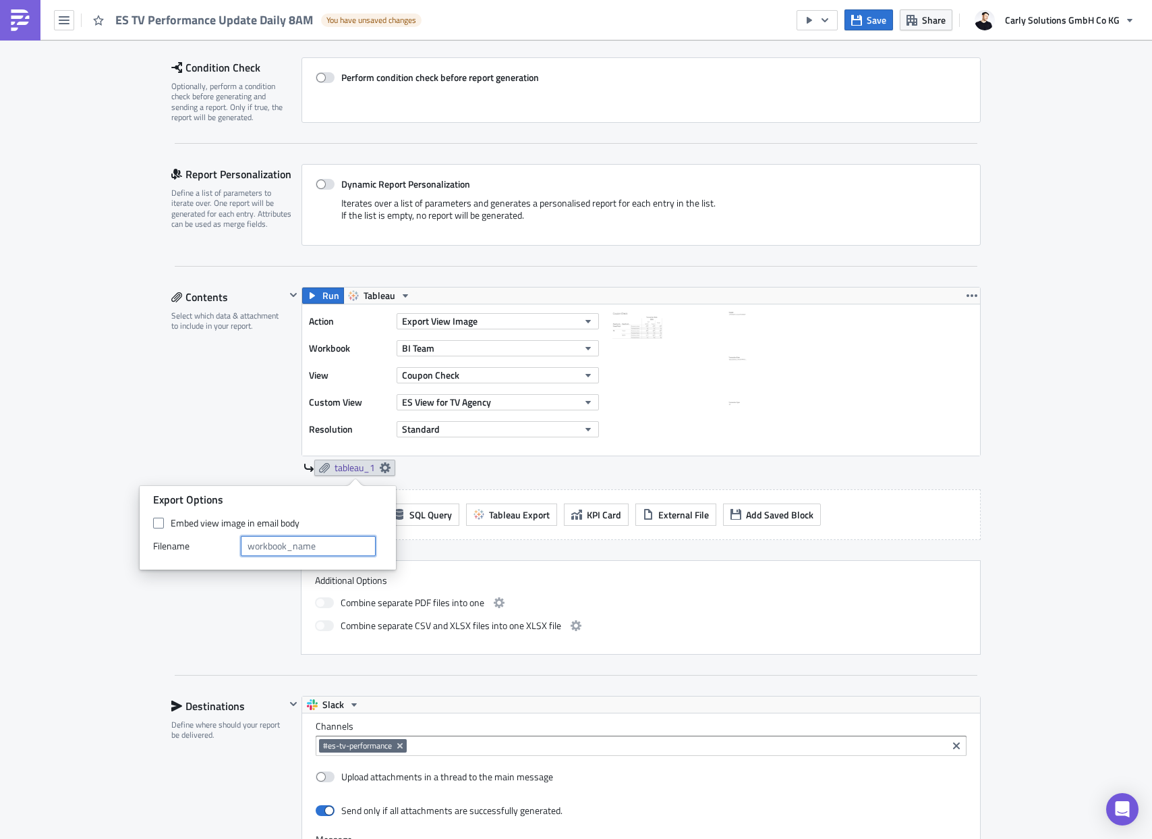
click at [293, 547] on input "text" at bounding box center [308, 546] width 135 height 20
type input "ES TV Performance"
click at [194, 437] on div "Contents Select which data & attachment to include in your report." at bounding box center [228, 471] width 114 height 368
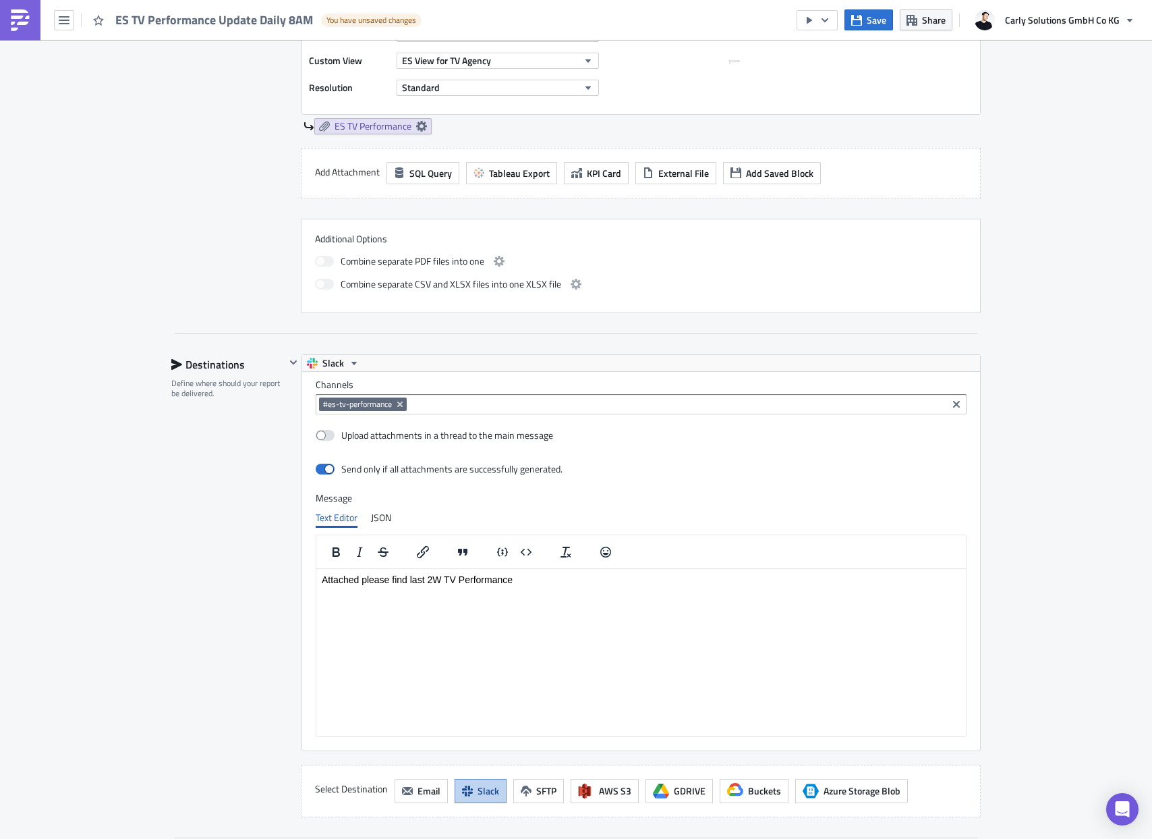
scroll to position [536, 0]
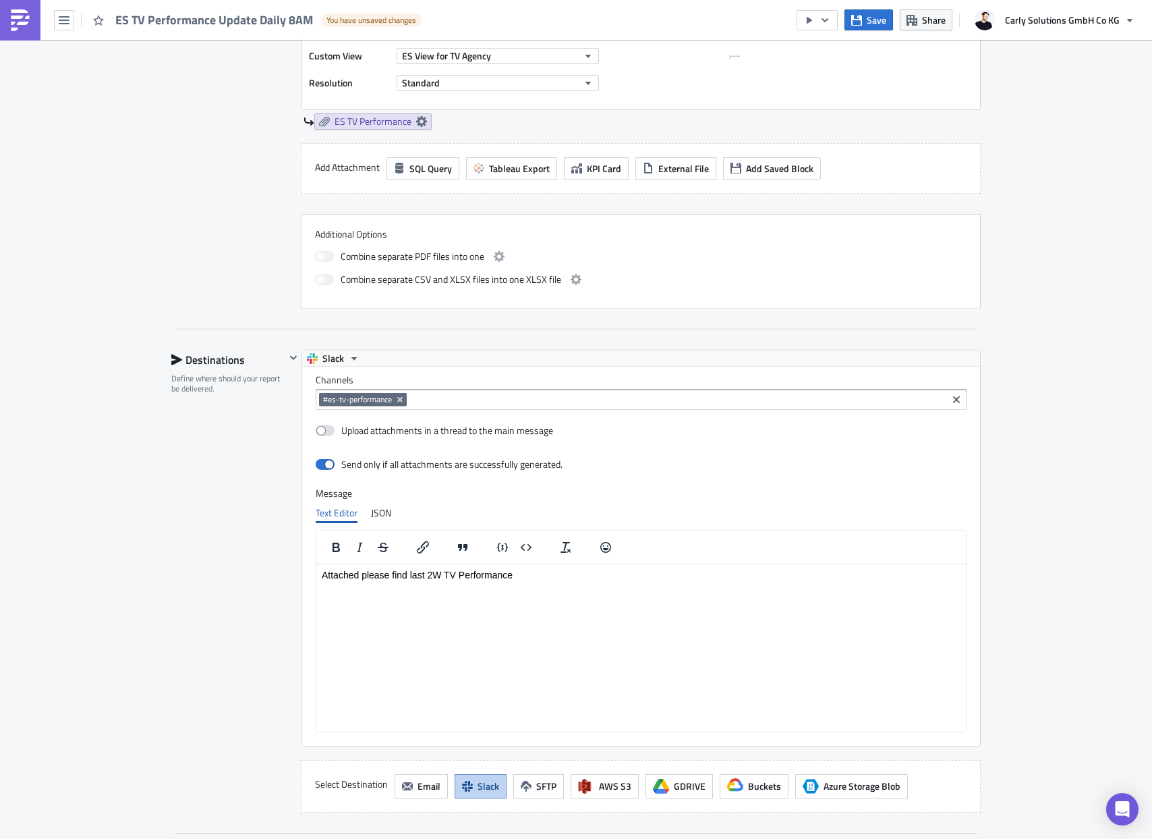
click at [467, 585] on html "Attached please find last 2W TV Performance" at bounding box center [641, 574] width 650 height 22
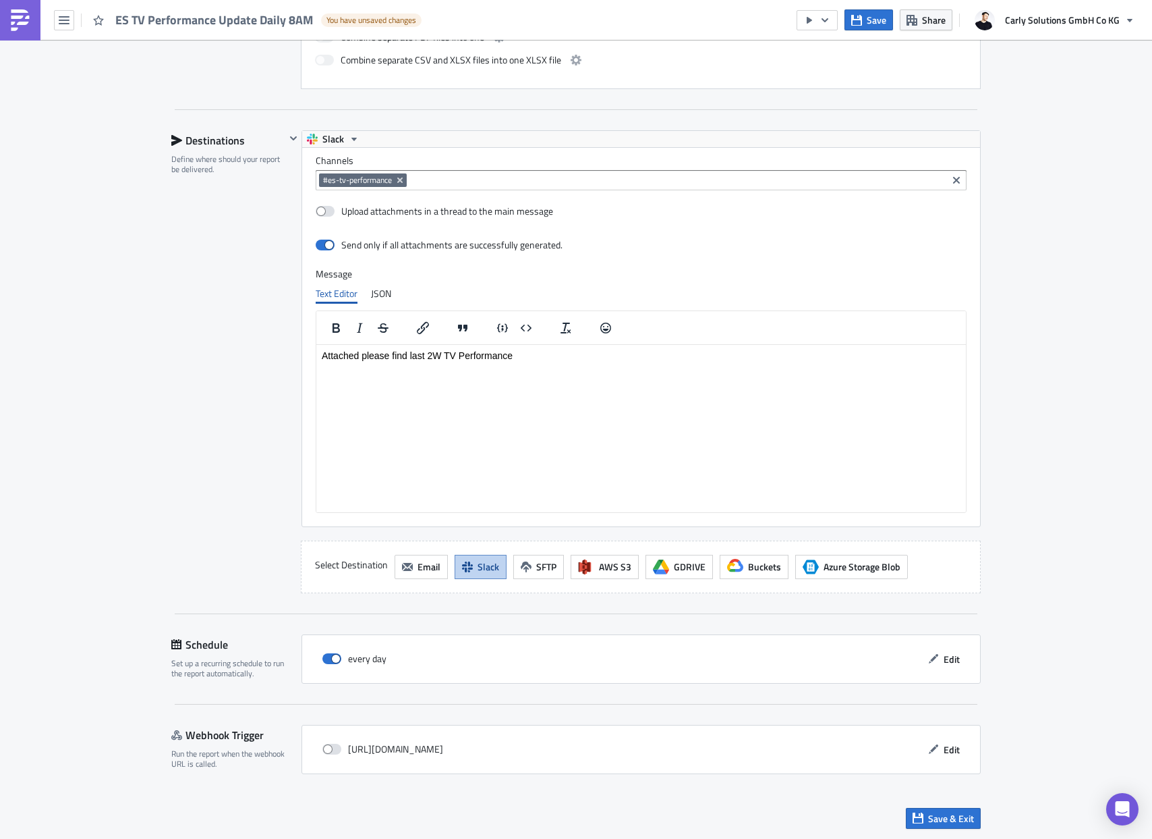
scroll to position [757, 0]
click at [811, 17] on icon "button" at bounding box center [809, 20] width 11 height 11
click at [822, 78] on div "Run Report" at bounding box center [860, 73] width 105 height 13
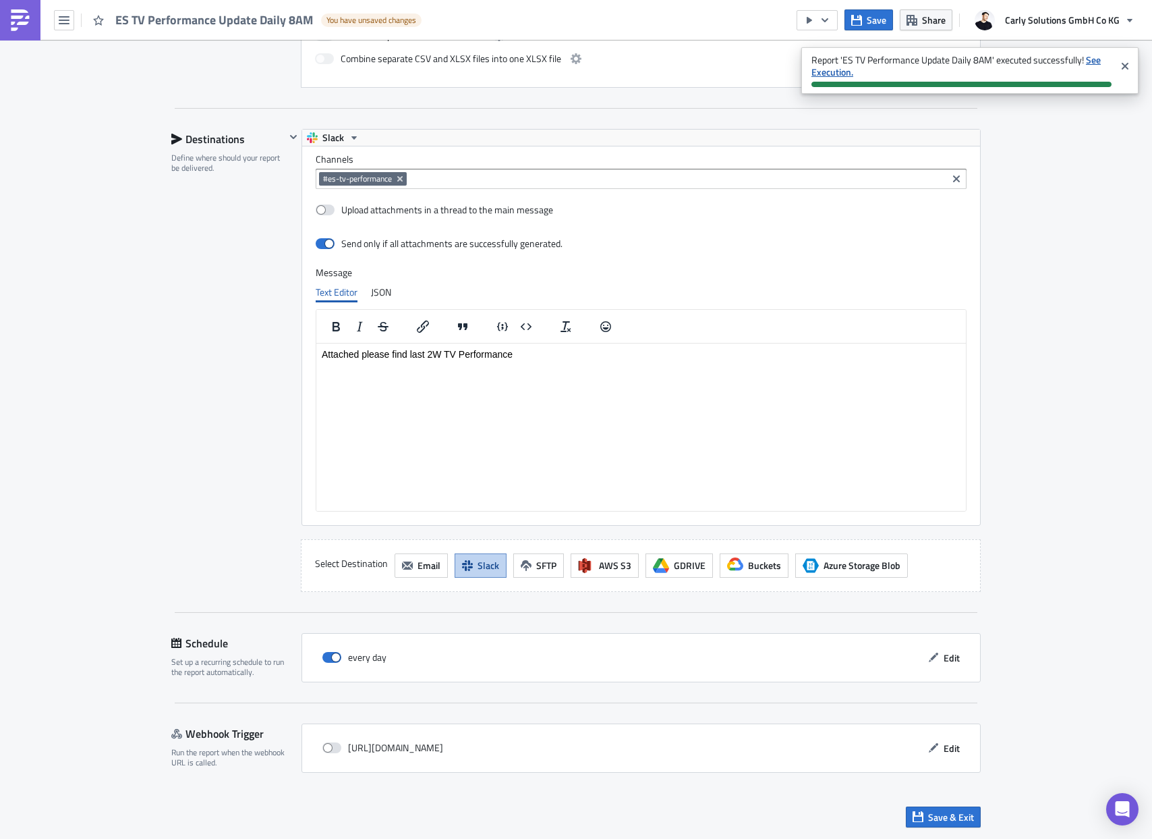
click at [826, 72] on strong "See Execution." at bounding box center [956, 66] width 289 height 26
click at [932, 814] on span "Save & Exit" at bounding box center [951, 817] width 46 height 14
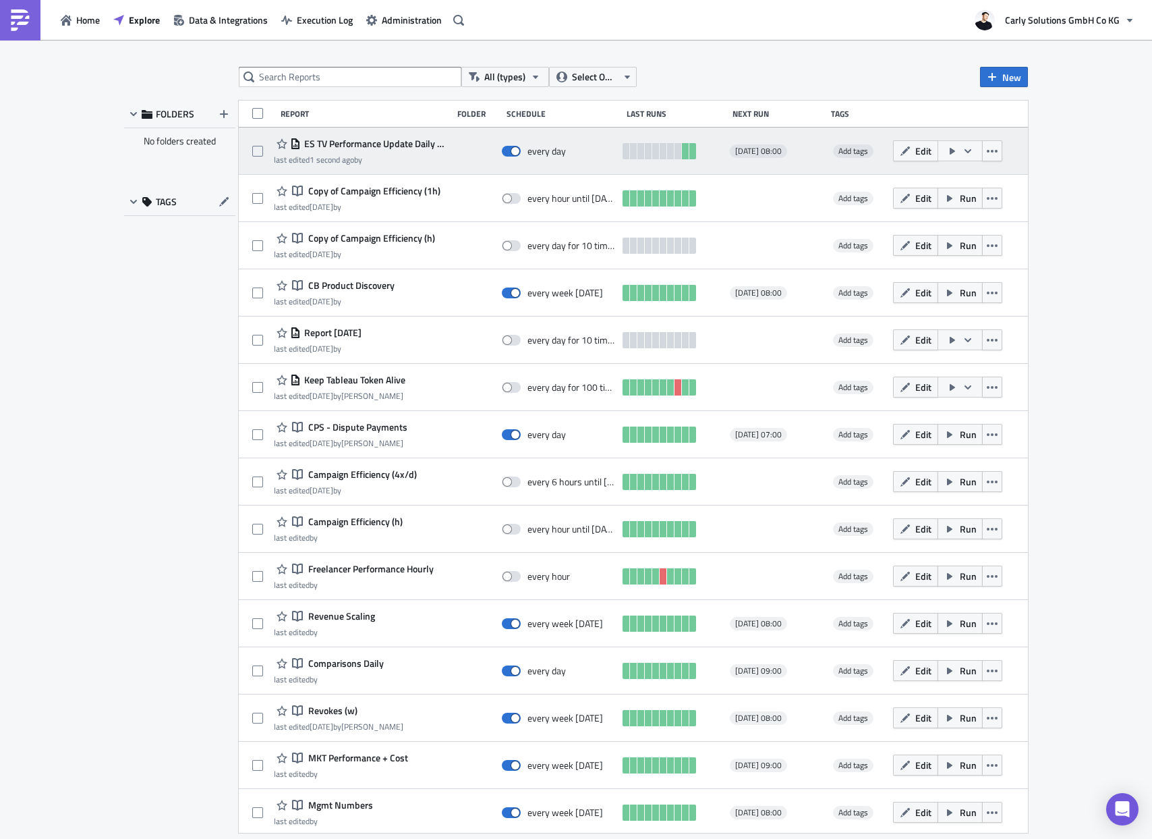
click at [365, 144] on span "ES TV Performance Update Daily 8AM" at bounding box center [373, 144] width 144 height 12
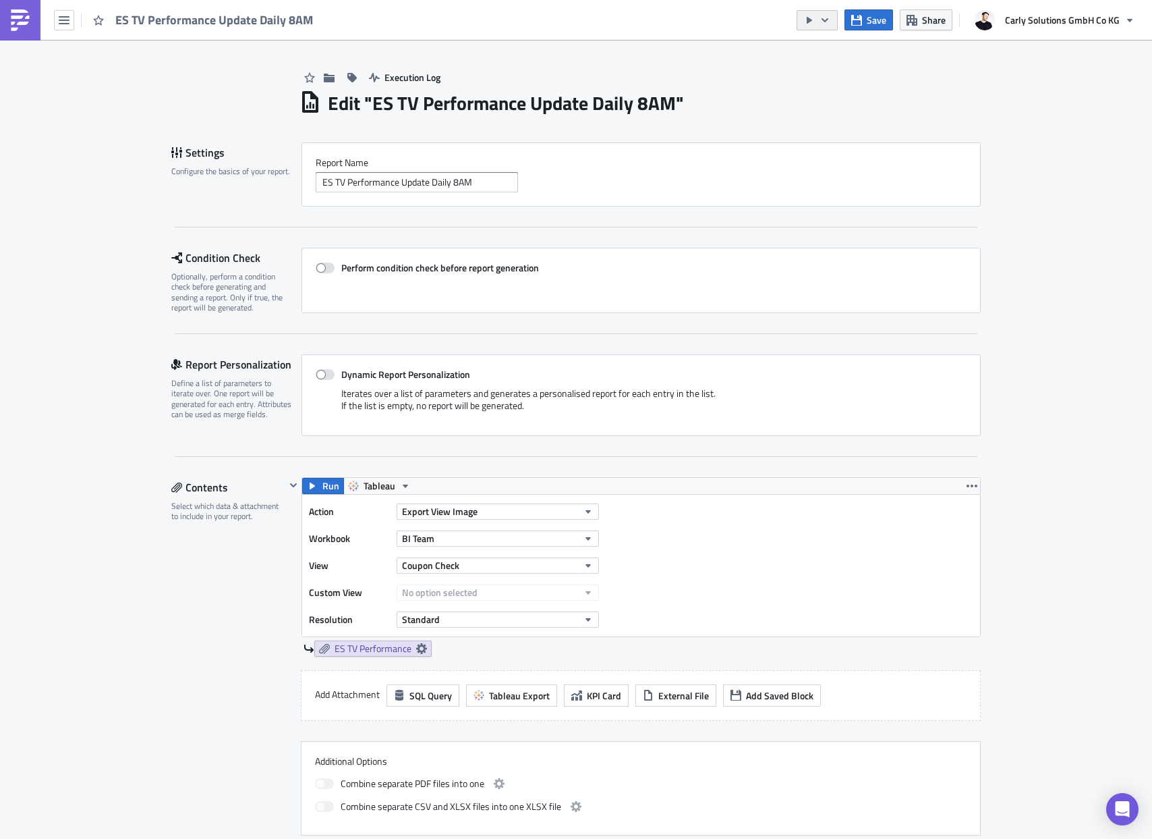
click at [819, 20] on button "button" at bounding box center [817, 20] width 41 height 20
click at [822, 76] on div "Run Report" at bounding box center [860, 73] width 105 height 13
click at [1125, 64] on icon "Close" at bounding box center [1125, 66] width 11 height 11
click at [466, 569] on button "Coupon Check" at bounding box center [498, 565] width 202 height 16
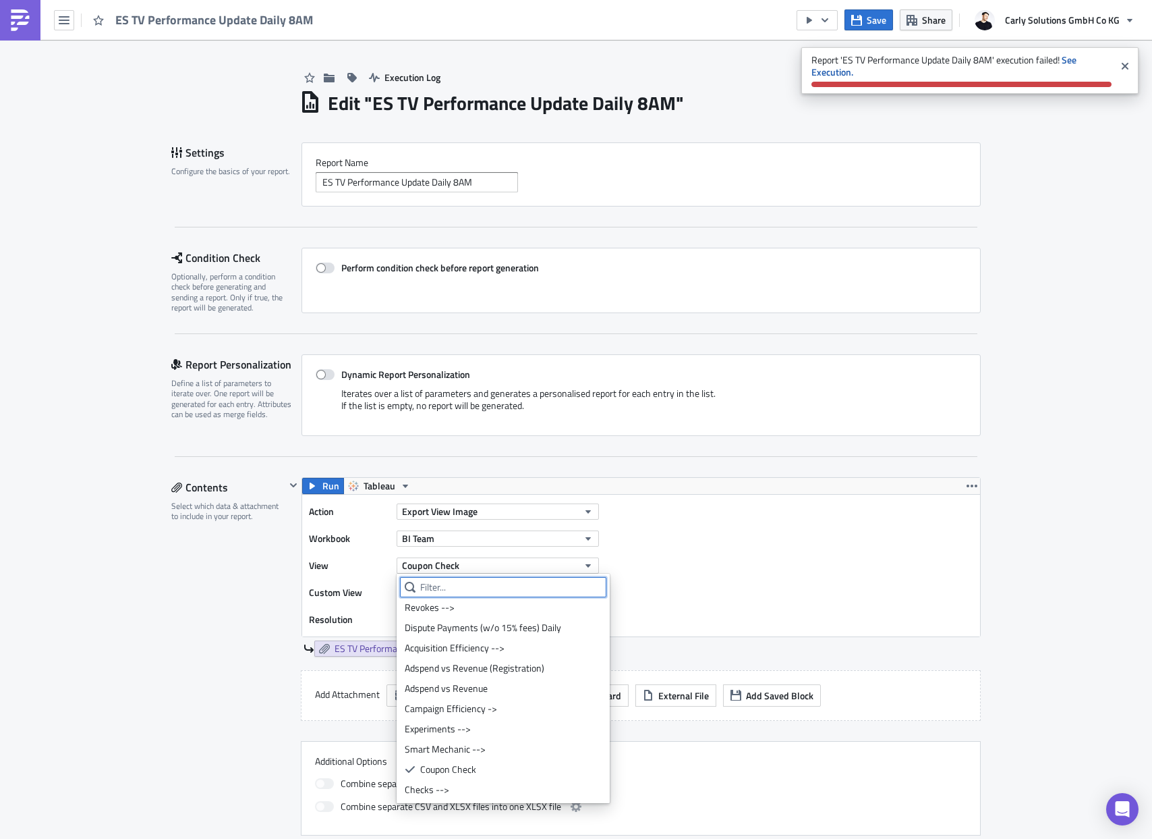
scroll to position [304, 0]
click at [471, 768] on div "Coupon Check" at bounding box center [510, 771] width 181 height 13
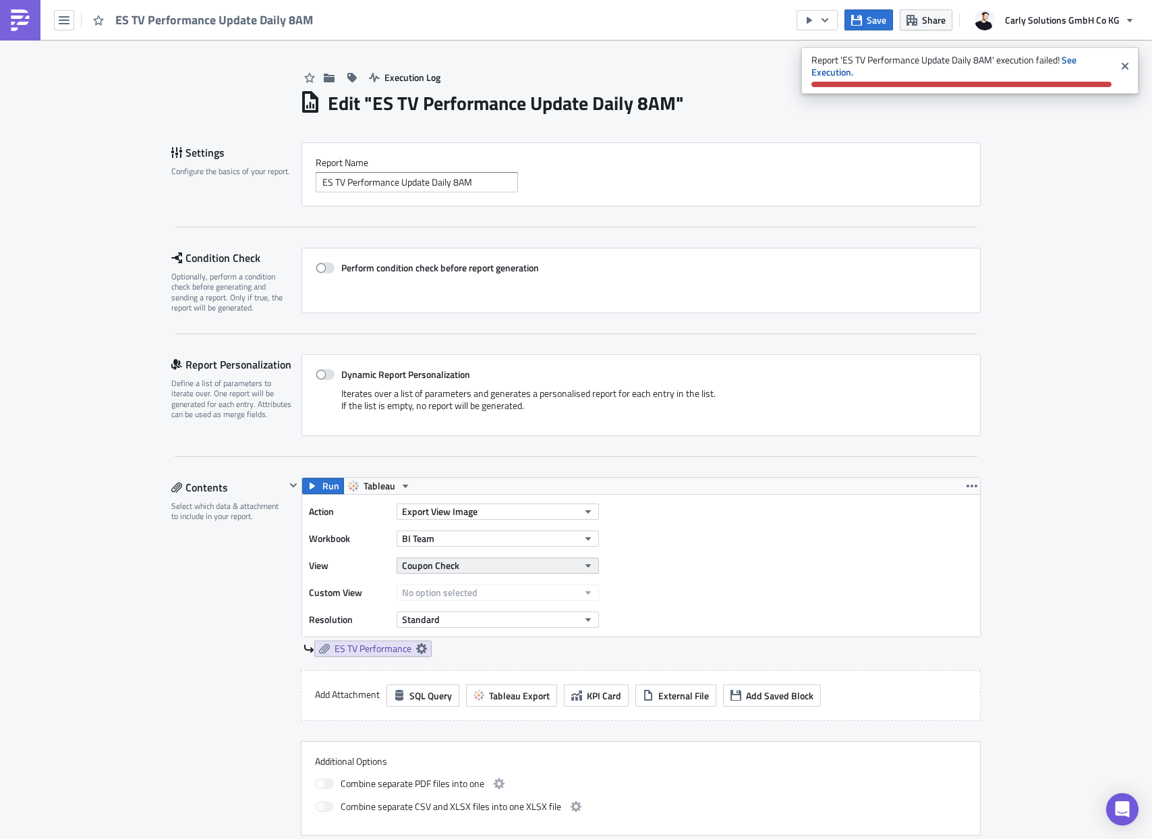
click at [453, 564] on span "Coupon Check" at bounding box center [430, 565] width 57 height 14
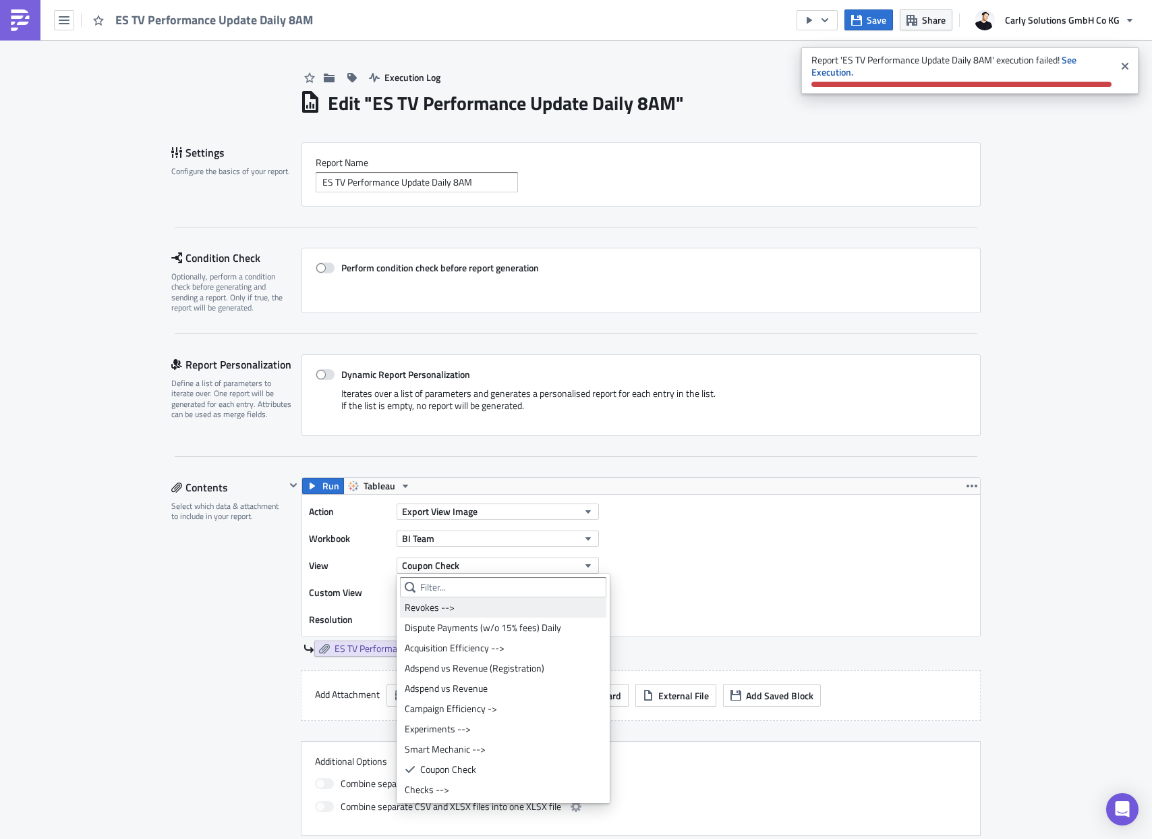
click at [441, 606] on div "Revokes -->" at bounding box center [503, 606] width 197 height 13
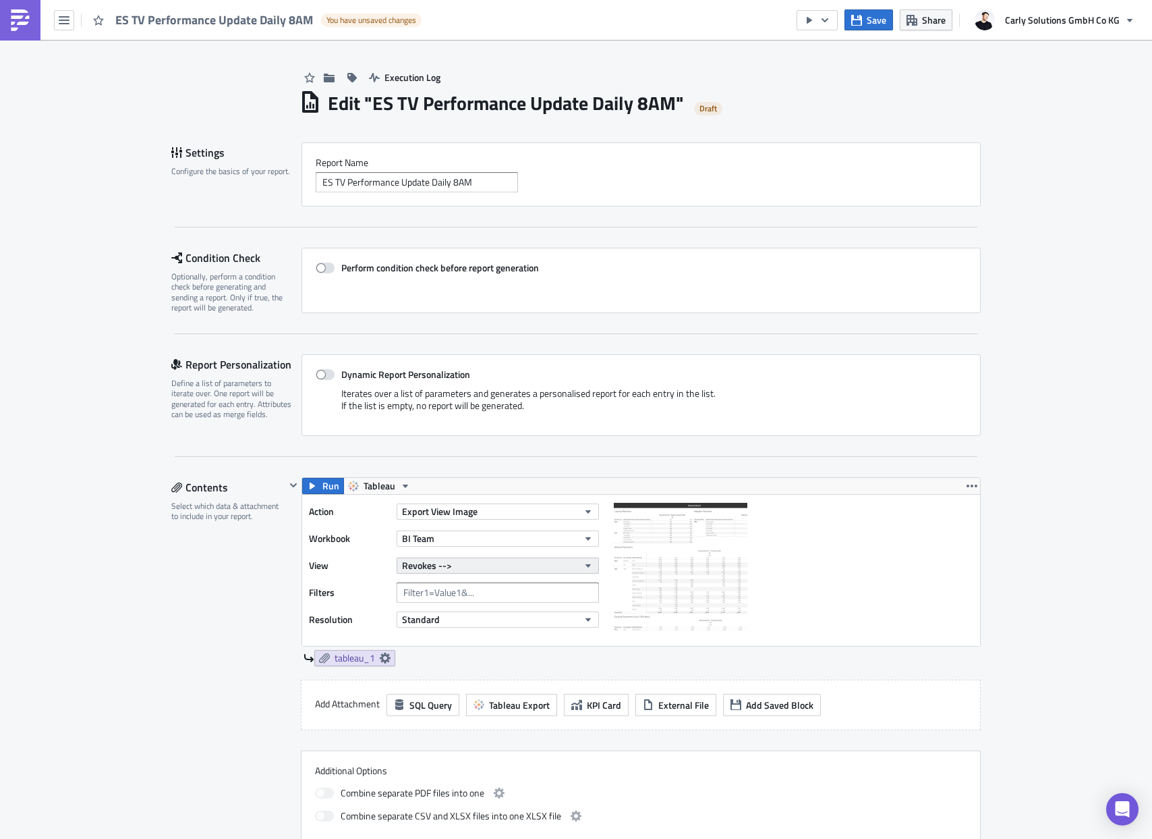
click at [460, 564] on button "Revokes -->" at bounding box center [498, 565] width 202 height 16
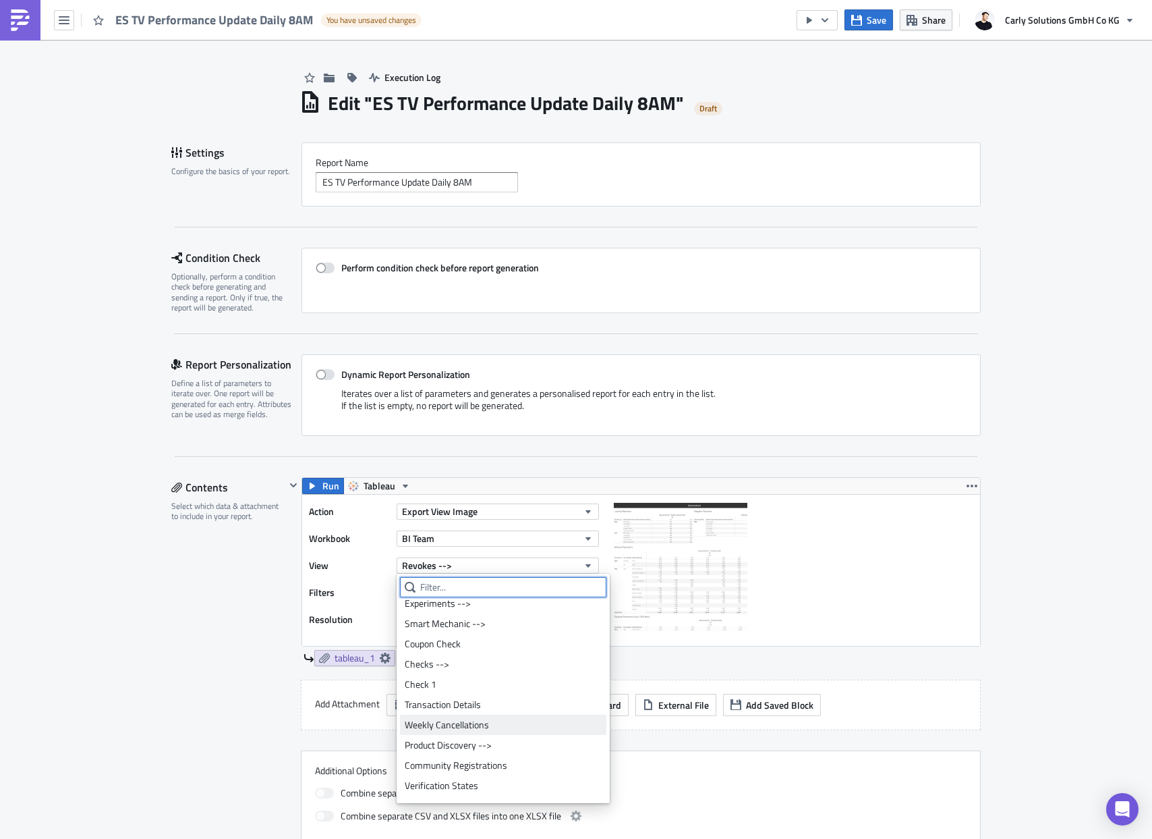
scroll to position [397, 0]
click at [449, 675] on div "Coupon Check" at bounding box center [503, 678] width 197 height 13
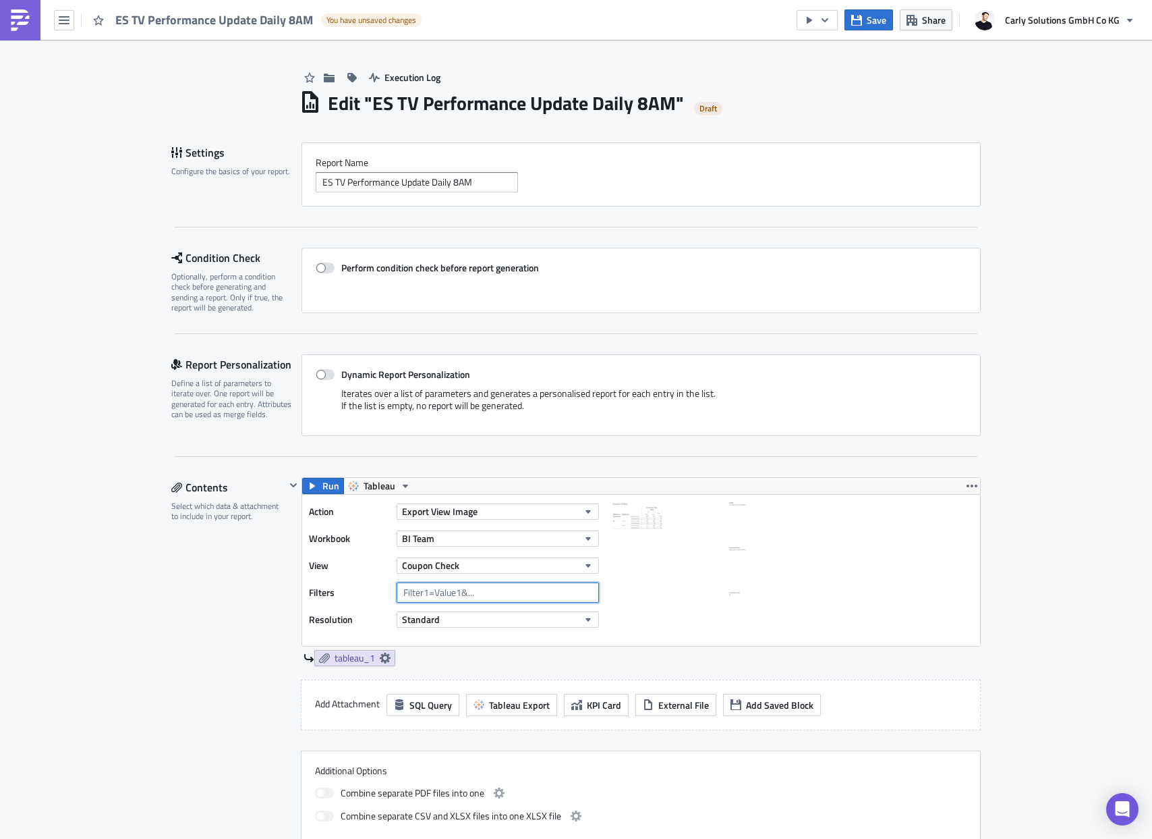
click at [444, 595] on input "text" at bounding box center [498, 592] width 202 height 20
click at [437, 618] on span "Standard" at bounding box center [421, 619] width 38 height 14
click at [437, 534] on button "BI Team" at bounding box center [498, 538] width 202 height 16
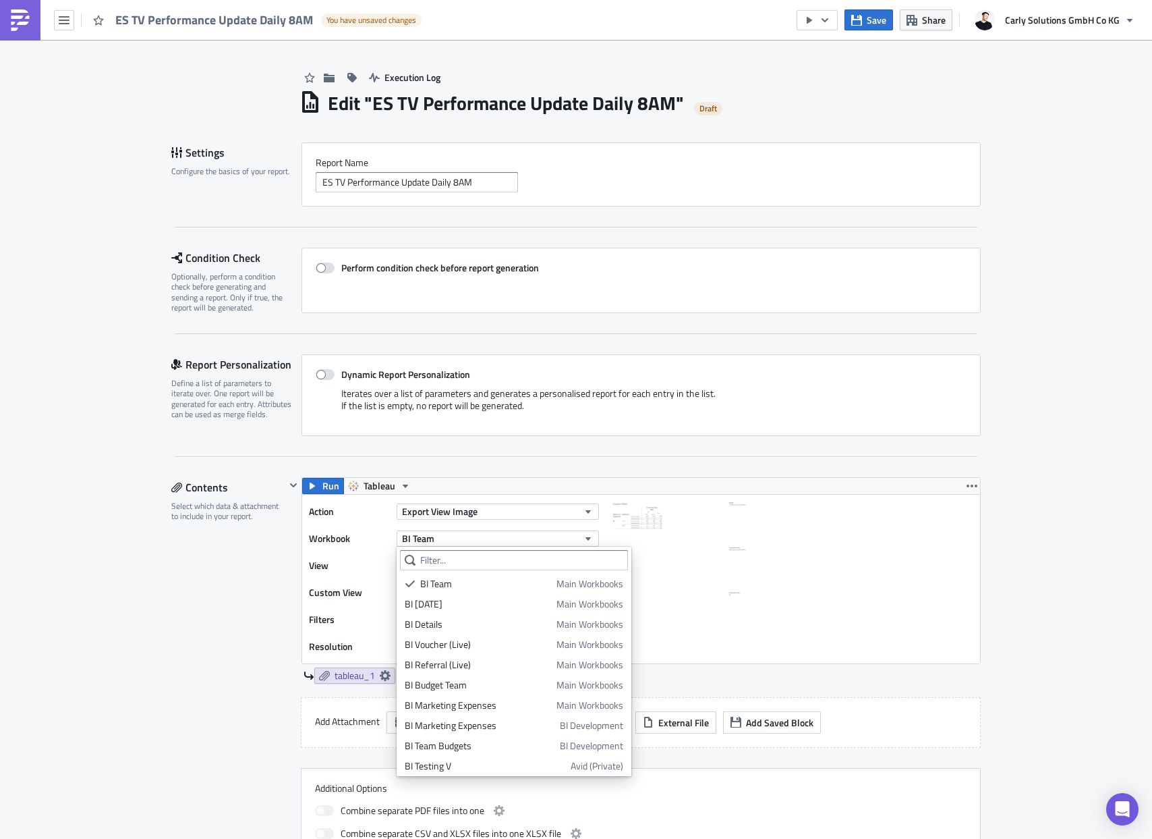
click at [374, 606] on div "Action Export View Image Workbook BI Team View Coupon Check Custom View brands …" at bounding box center [457, 578] width 297 height 155
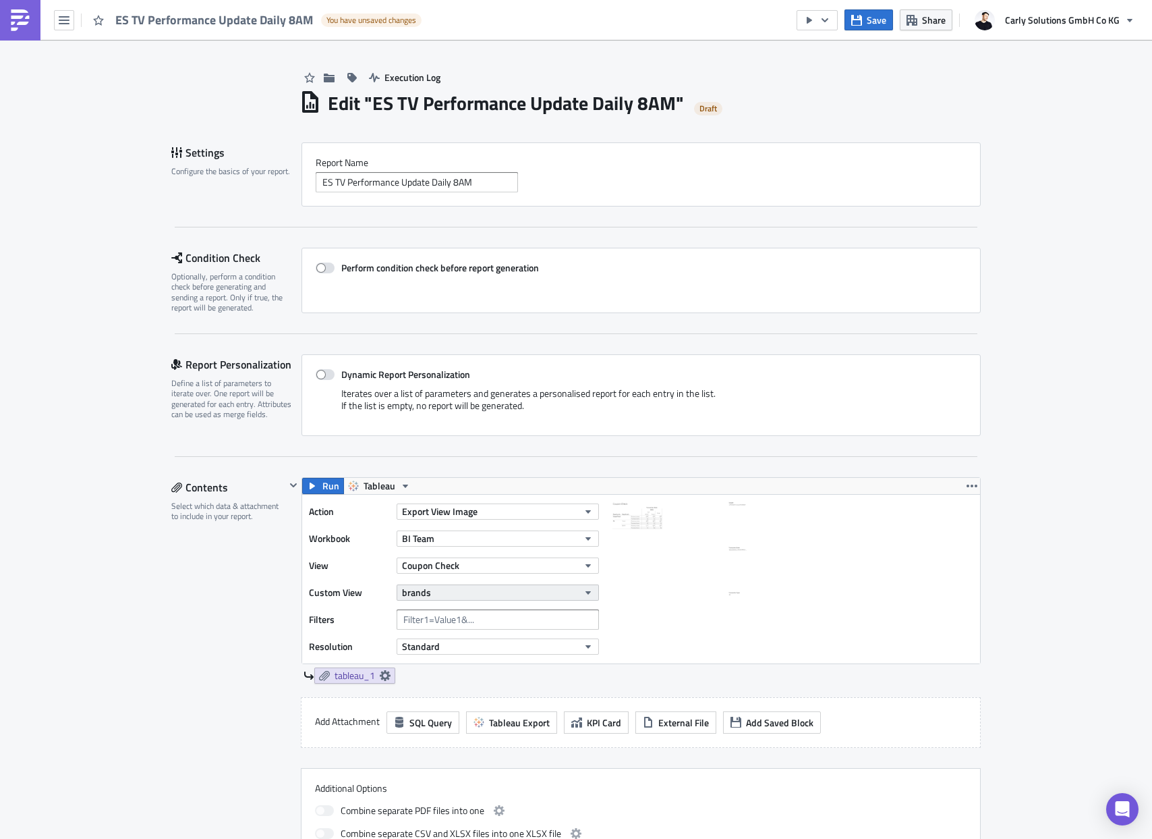
click at [432, 588] on button "brands" at bounding box center [498, 592] width 202 height 16
click at [434, 663] on div "ES View for TV Agency" at bounding box center [464, 657] width 119 height 13
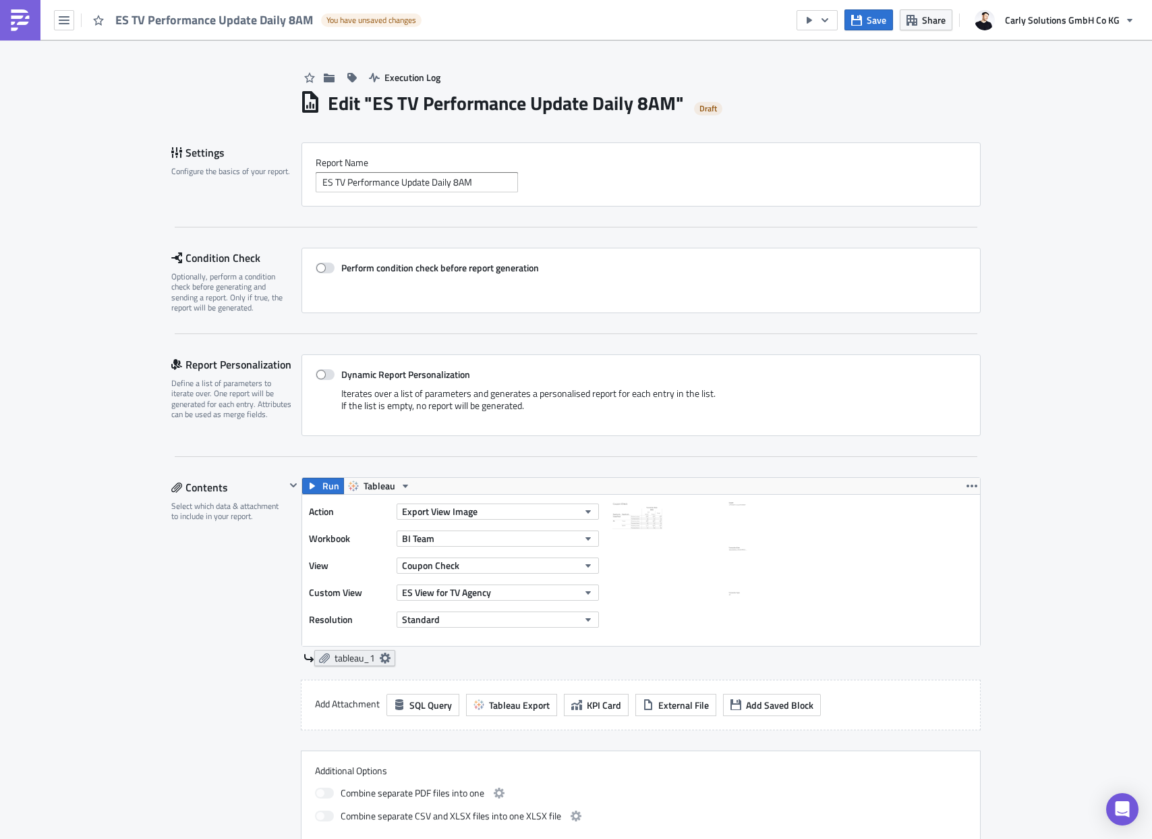
click at [352, 656] on span "tableau_1" at bounding box center [355, 658] width 40 height 12
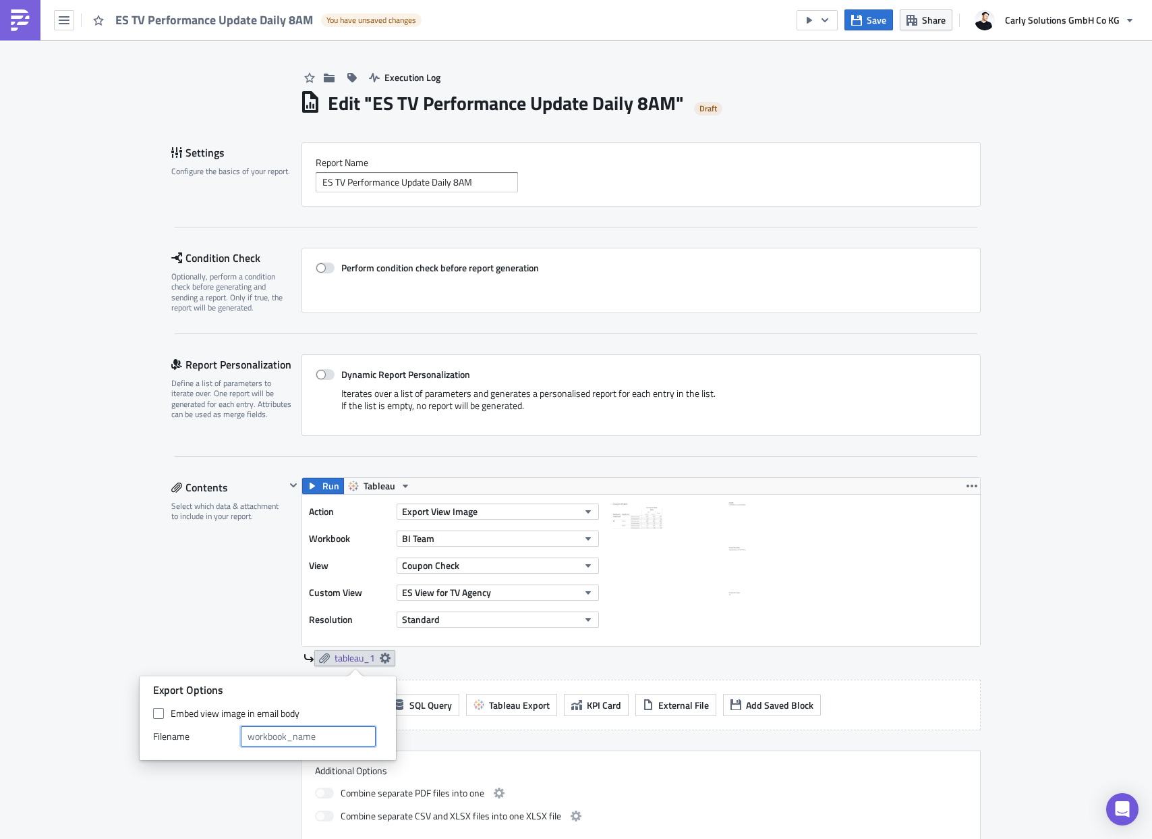
click at [283, 726] on input "text" at bounding box center [308, 736] width 135 height 20
type input "ES View for TV Agency"
click at [203, 626] on div "Contents Select which data & attachment to include in your report." at bounding box center [228, 661] width 114 height 368
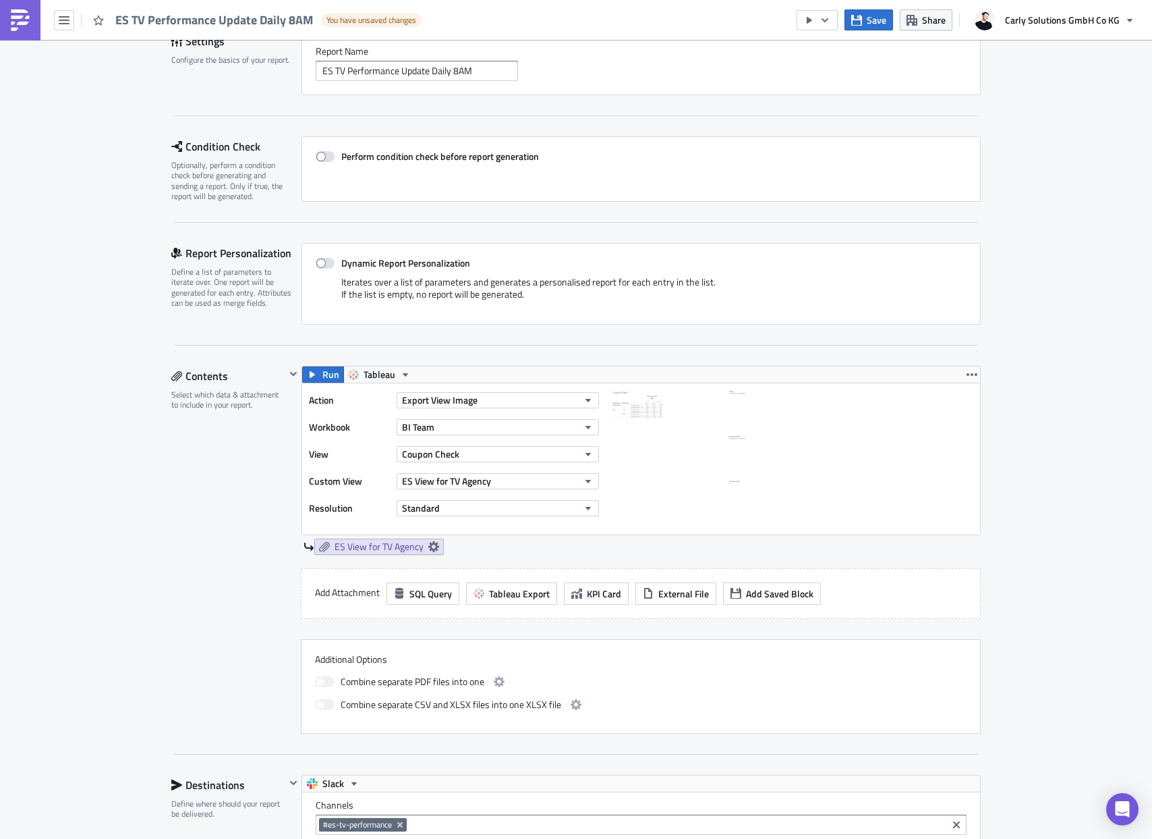
scroll to position [0, 0]
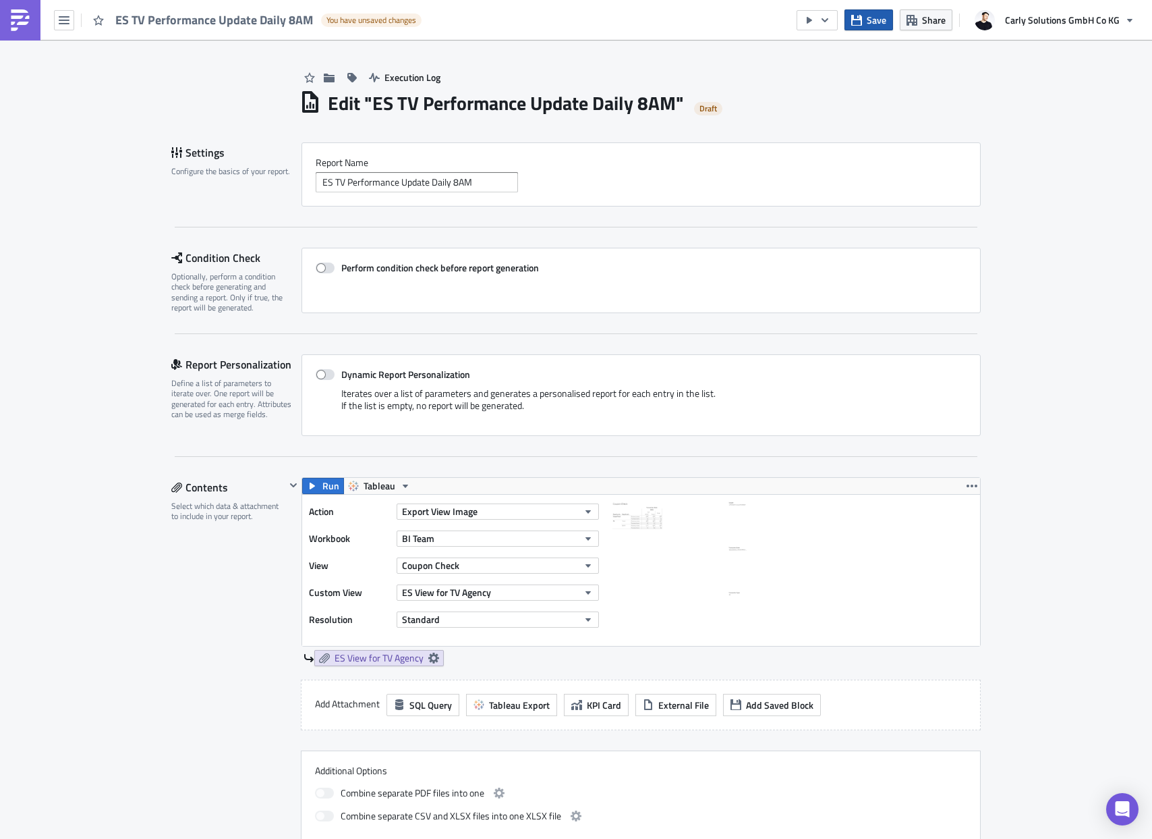
click at [874, 16] on span "Save" at bounding box center [877, 20] width 20 height 14
click at [392, 72] on span "Execution Log" at bounding box center [413, 77] width 56 height 14
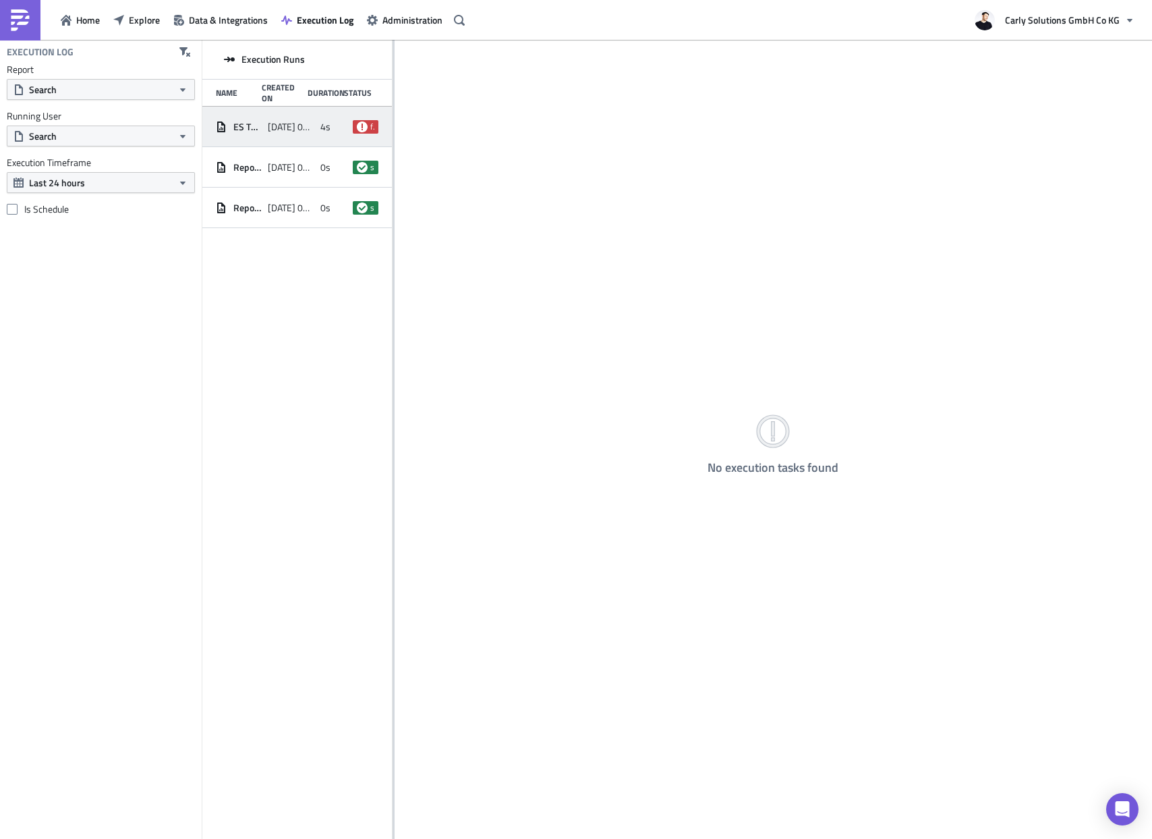
click at [259, 128] on span "ES TV Performance Update Daily 8AM" at bounding box center [247, 127] width 28 height 12
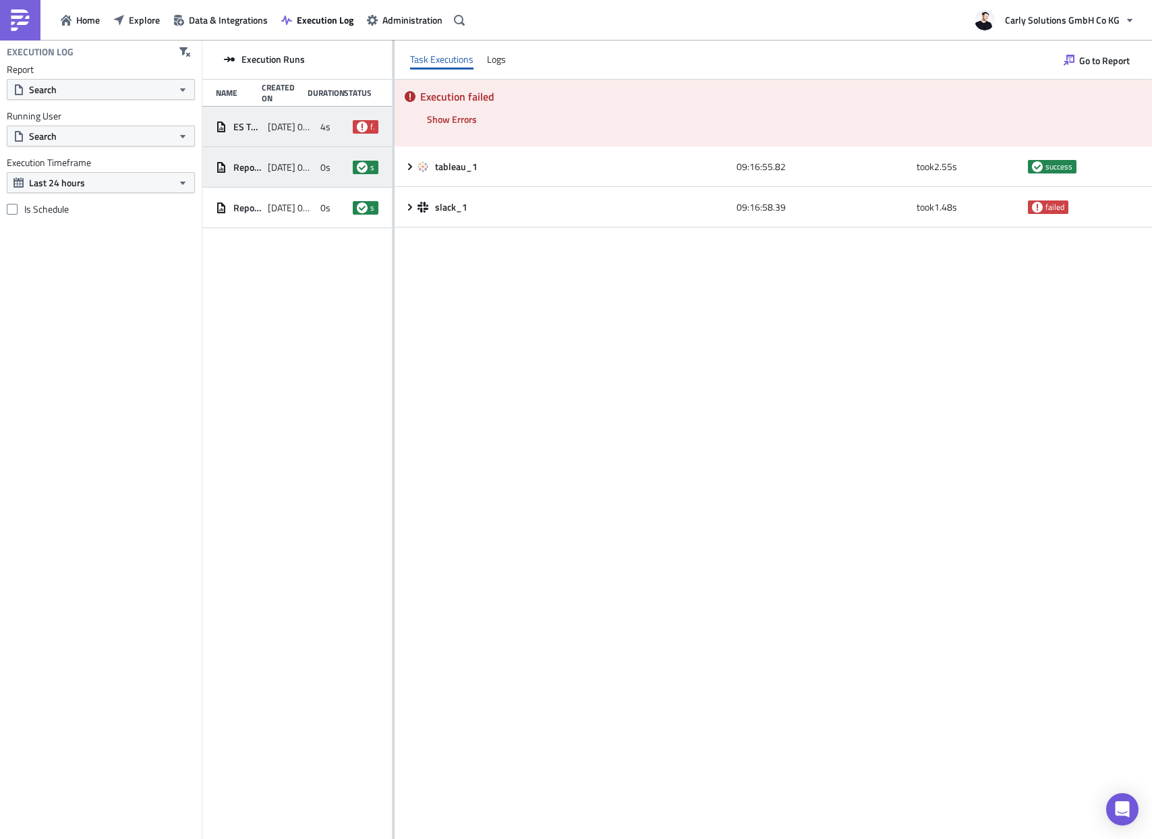
click at [262, 168] on div "Report [DATE] [DATE] 09:16 0s success" at bounding box center [297, 167] width 190 height 40
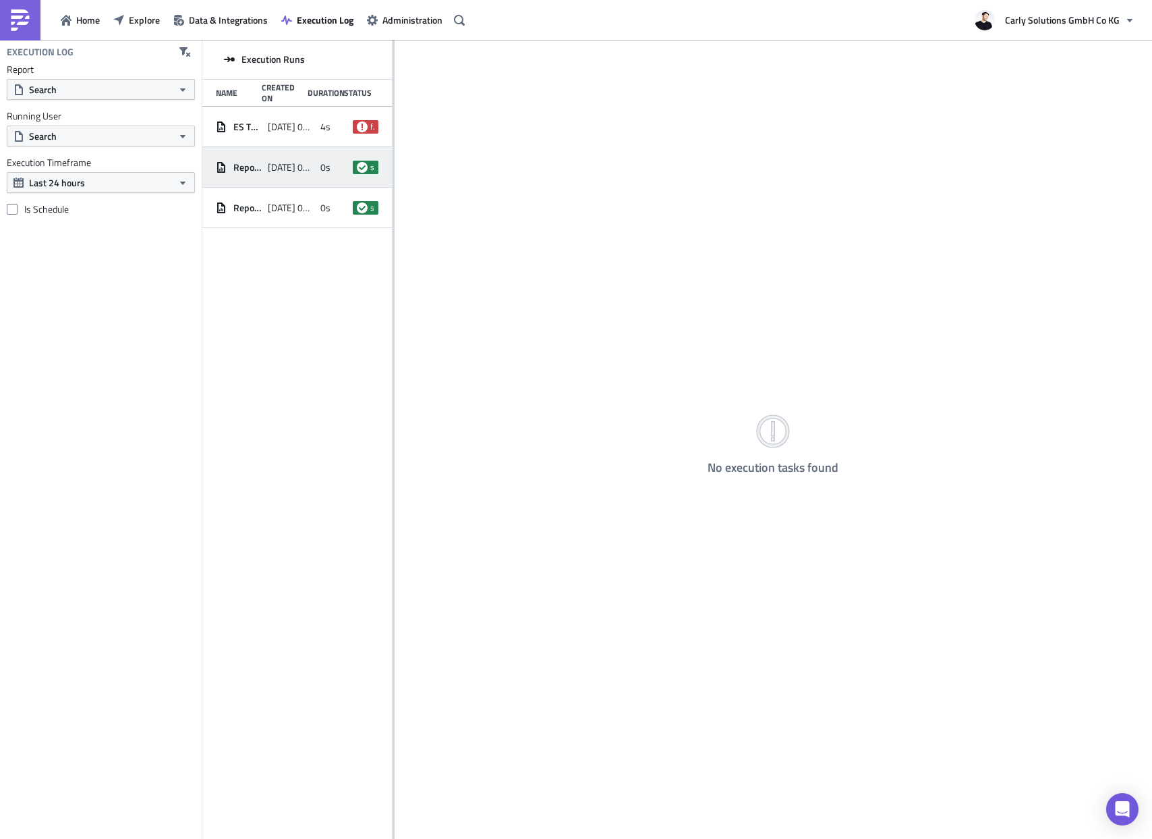
click at [359, 166] on icon at bounding box center [362, 167] width 11 height 11
click at [244, 199] on div "Report [DATE]" at bounding box center [238, 208] width 45 height 24
click at [254, 159] on div "Report [DATE]" at bounding box center [238, 167] width 45 height 24
click at [217, 125] on icon at bounding box center [221, 126] width 8 height 11
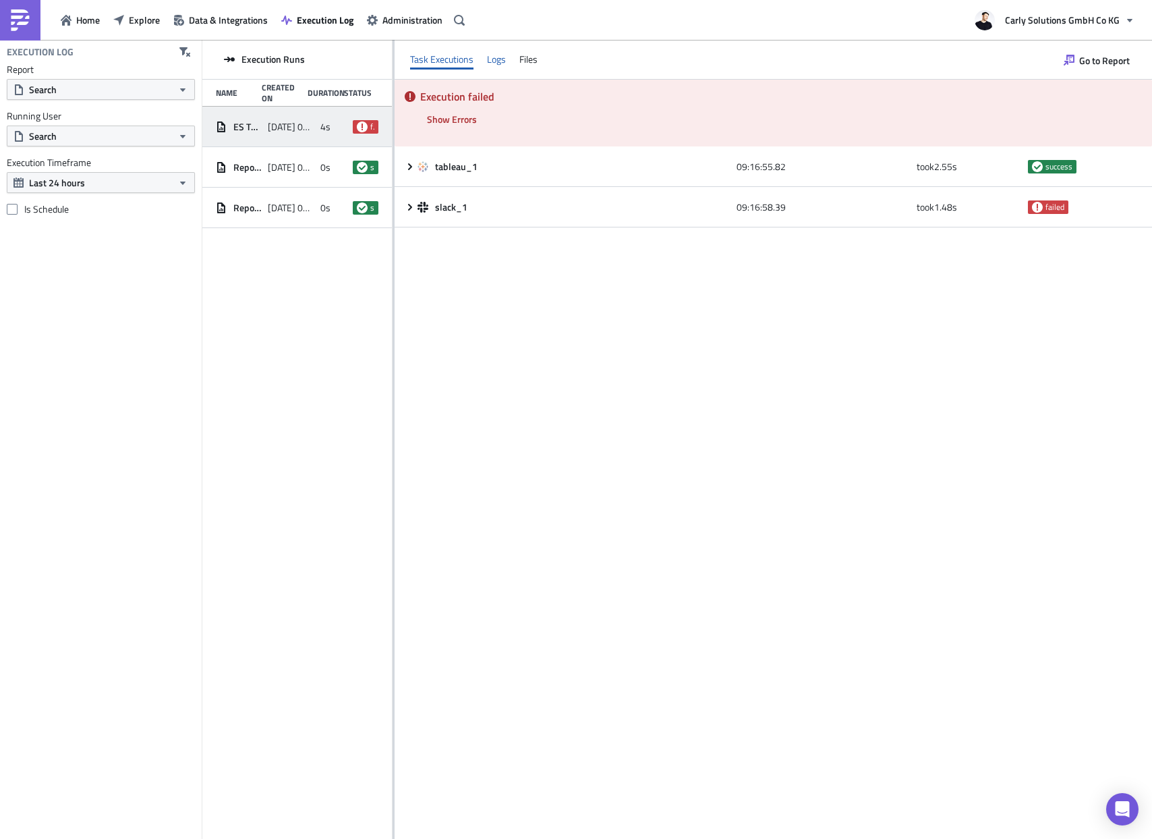
click at [499, 57] on div "Logs" at bounding box center [496, 59] width 19 height 20
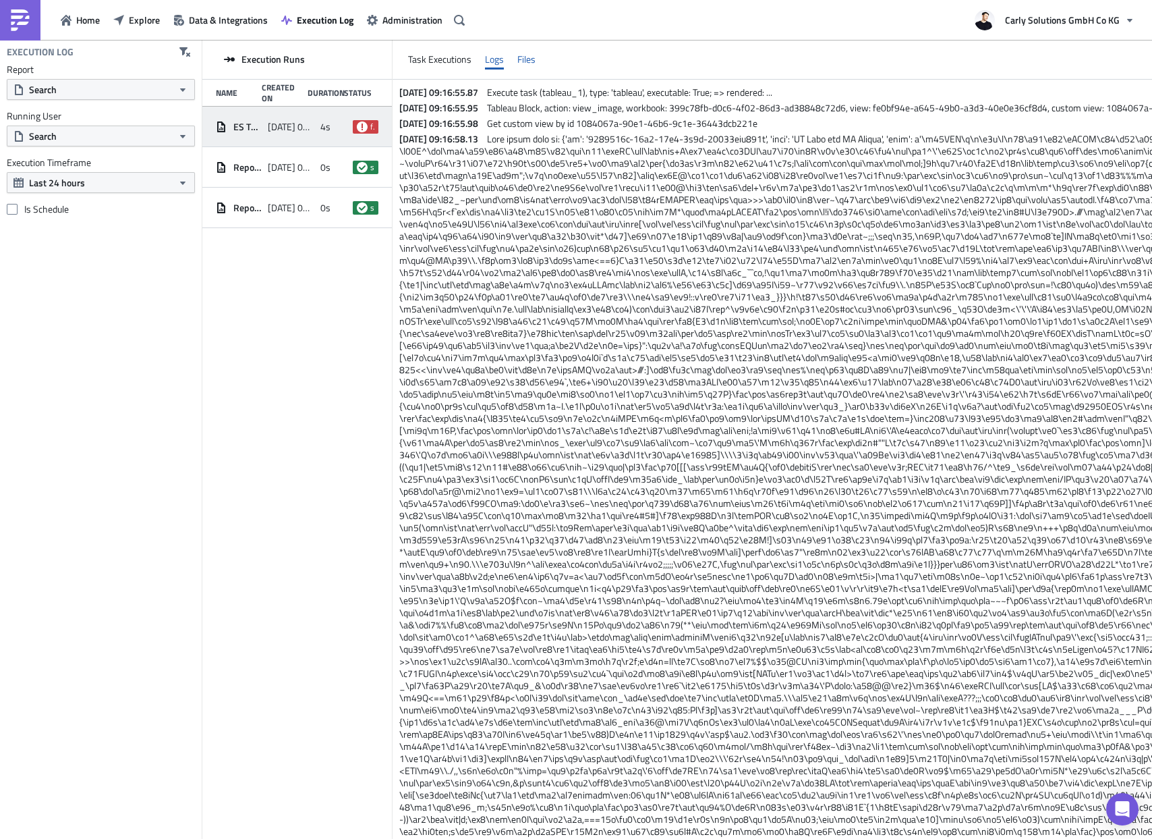
click at [522, 59] on div "Files" at bounding box center [526, 59] width 18 height 20
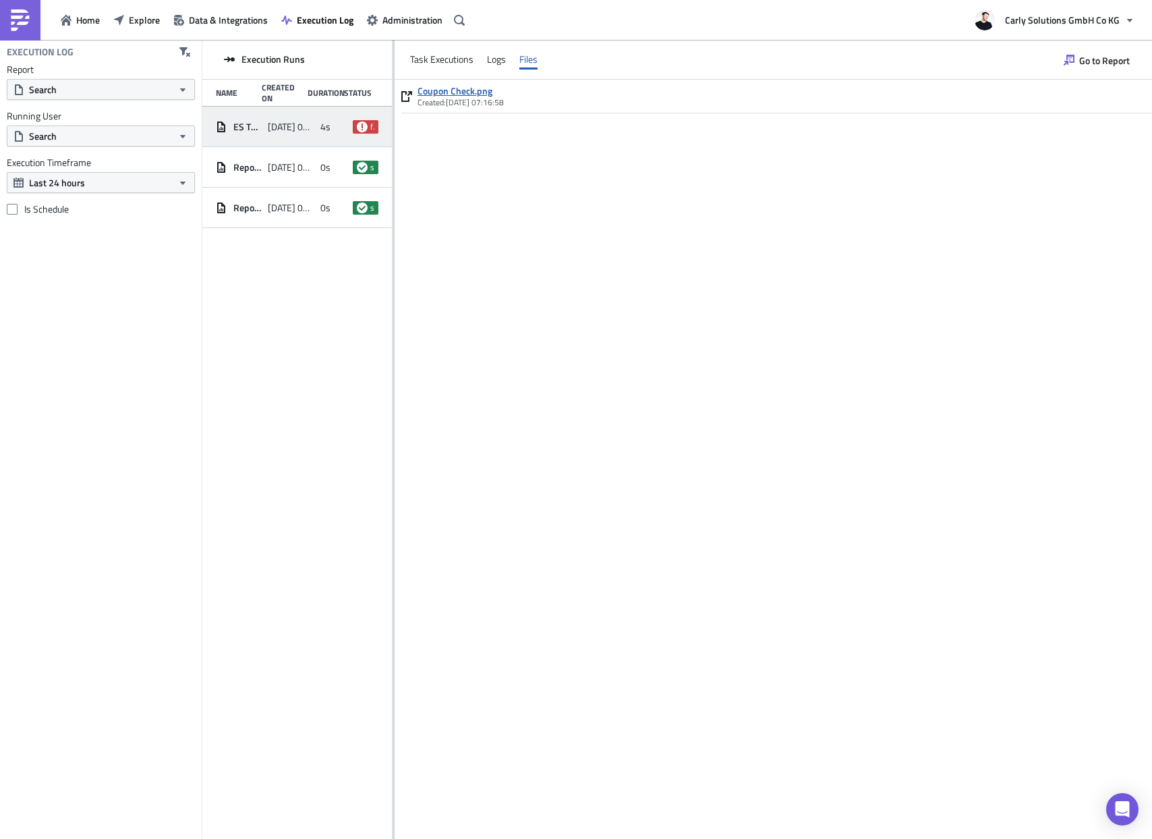
click at [453, 91] on link "Coupon Check.png" at bounding box center [461, 91] width 86 height 12
click at [30, 20] on img at bounding box center [20, 20] width 22 height 22
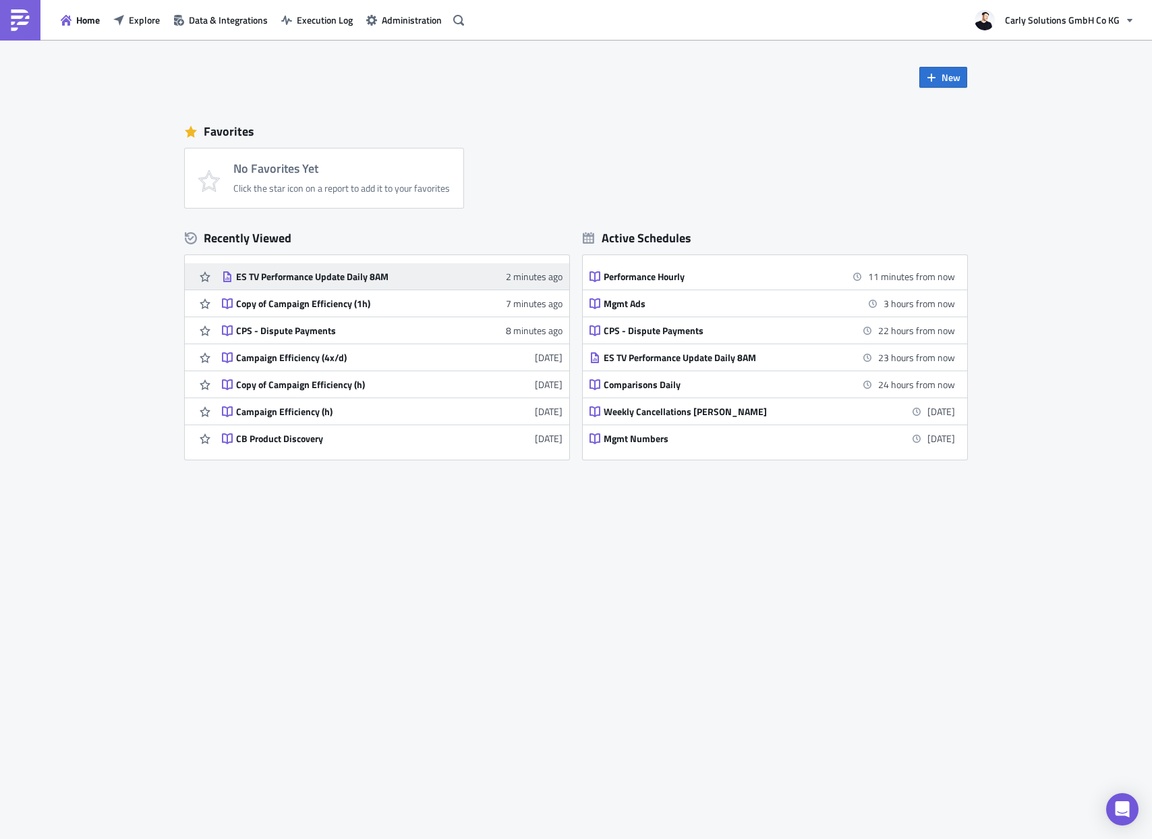
click at [327, 277] on div "ES TV Performance Update Daily 8AM" at bounding box center [354, 277] width 236 height 12
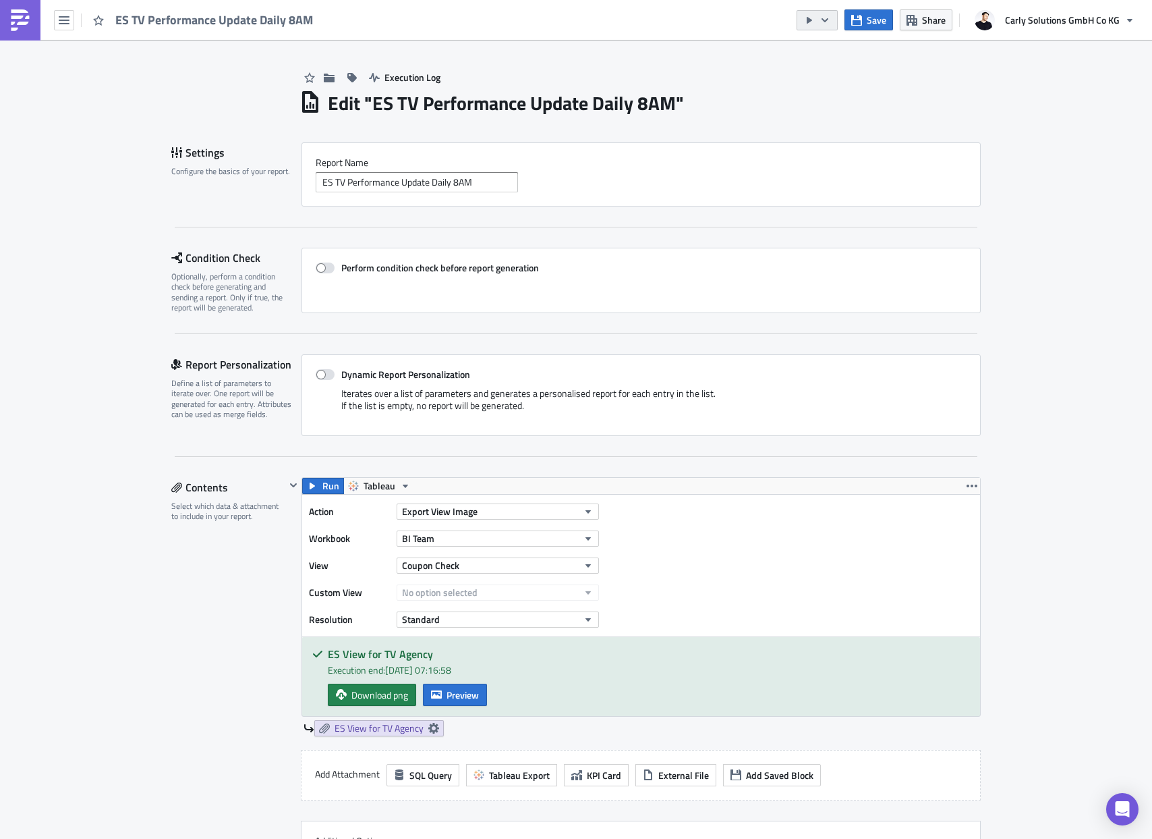
click at [838, 25] on button "button" at bounding box center [817, 20] width 41 height 20
click at [833, 72] on div "Run Report" at bounding box center [860, 73] width 105 height 13
click at [401, 76] on span "Execution Log" at bounding box center [413, 77] width 56 height 14
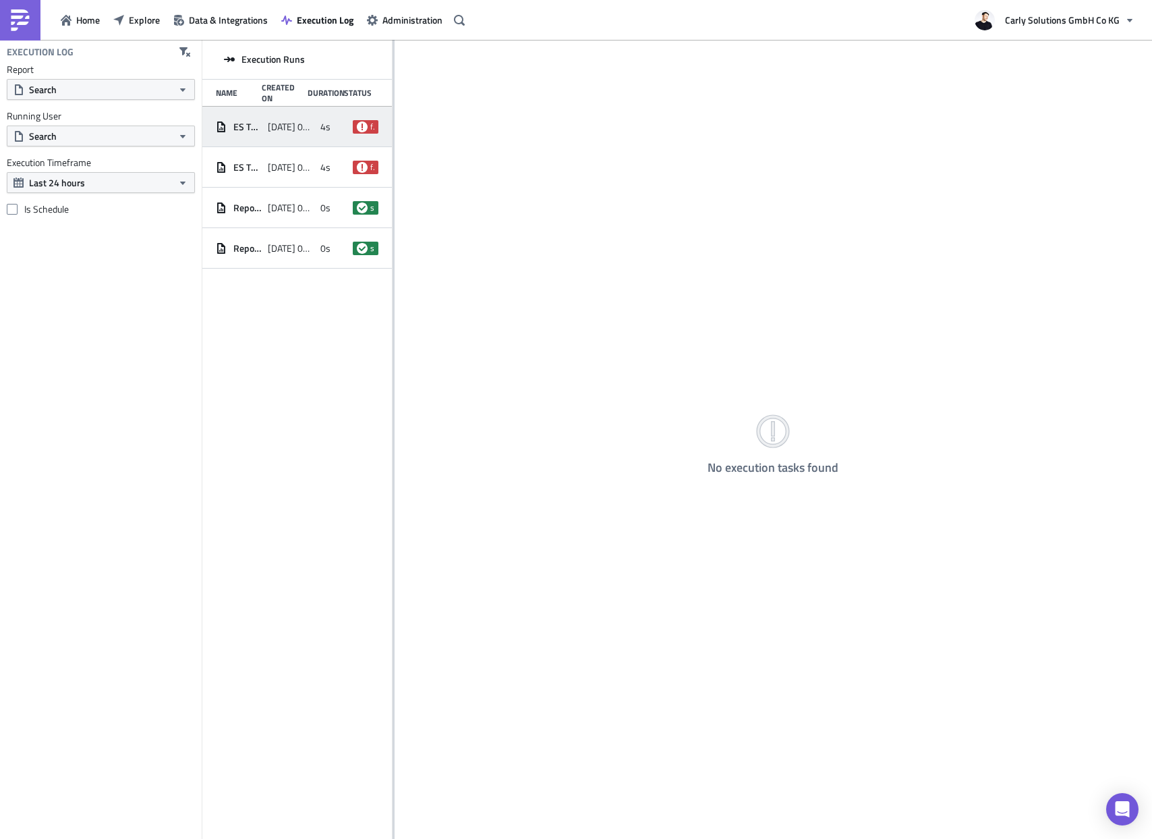
click at [273, 121] on span "[DATE] 09:19" at bounding box center [290, 127] width 45 height 12
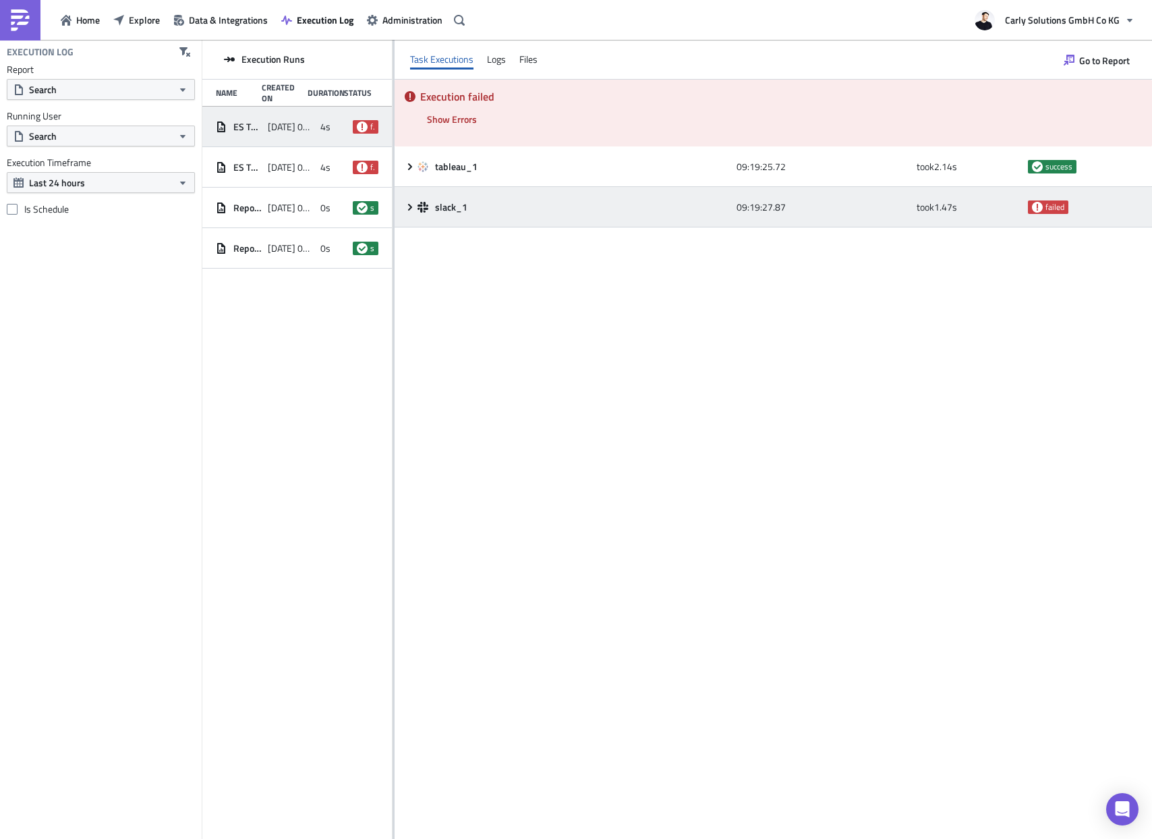
click at [409, 206] on icon at bounding box center [410, 207] width 11 height 11
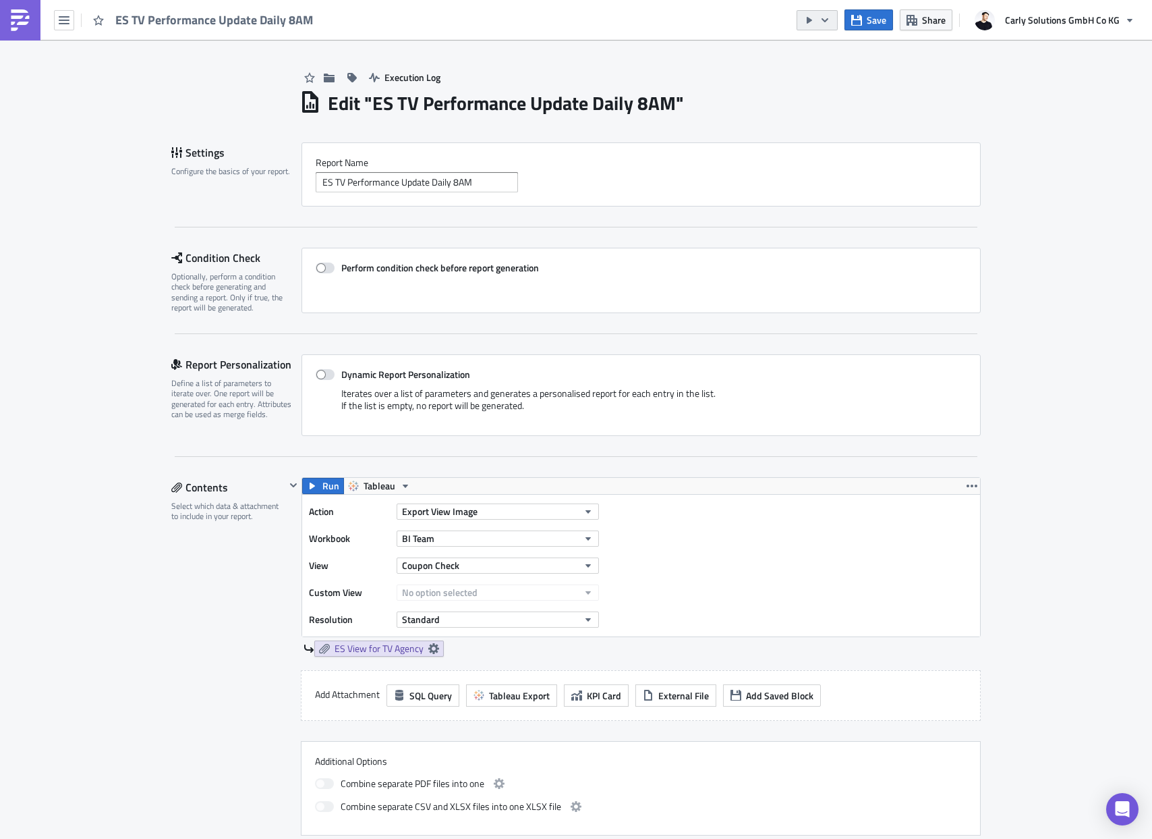
click at [819, 16] on button "button" at bounding box center [817, 20] width 41 height 20
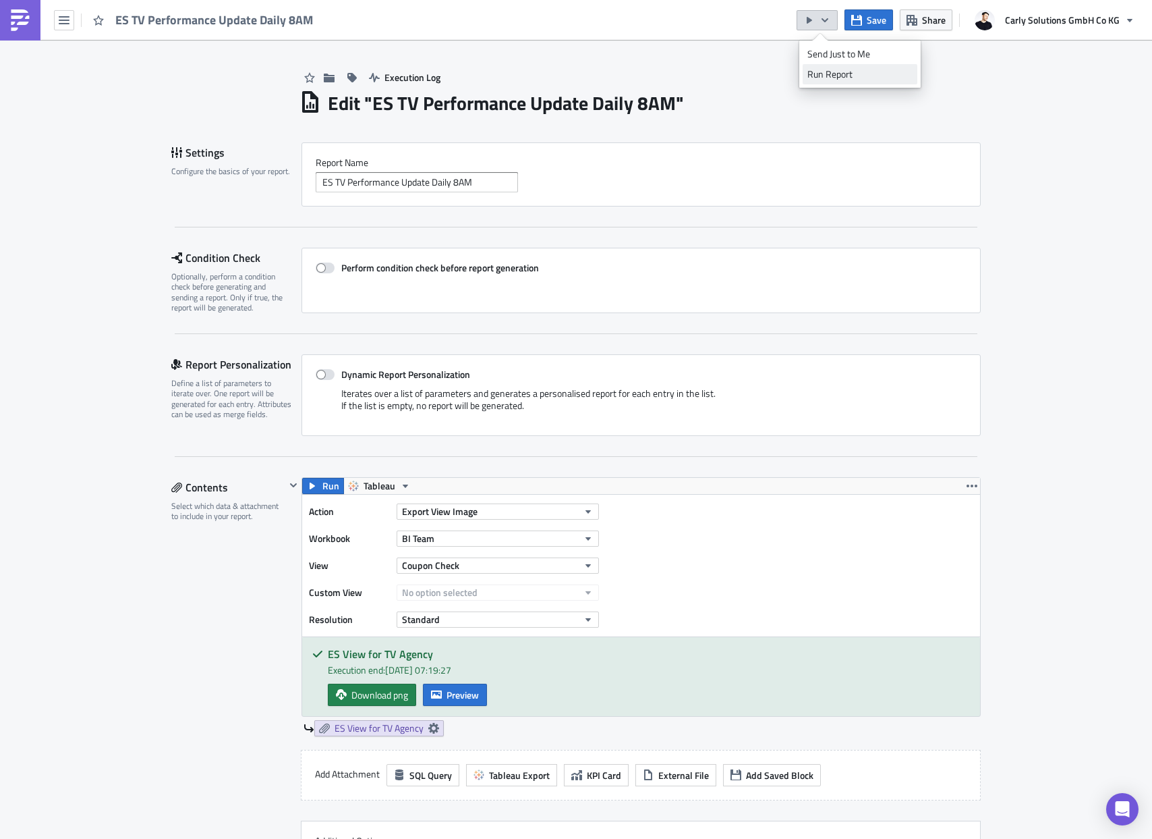
click at [836, 78] on div "Run Report" at bounding box center [860, 73] width 105 height 13
click at [22, 25] on img at bounding box center [20, 20] width 22 height 22
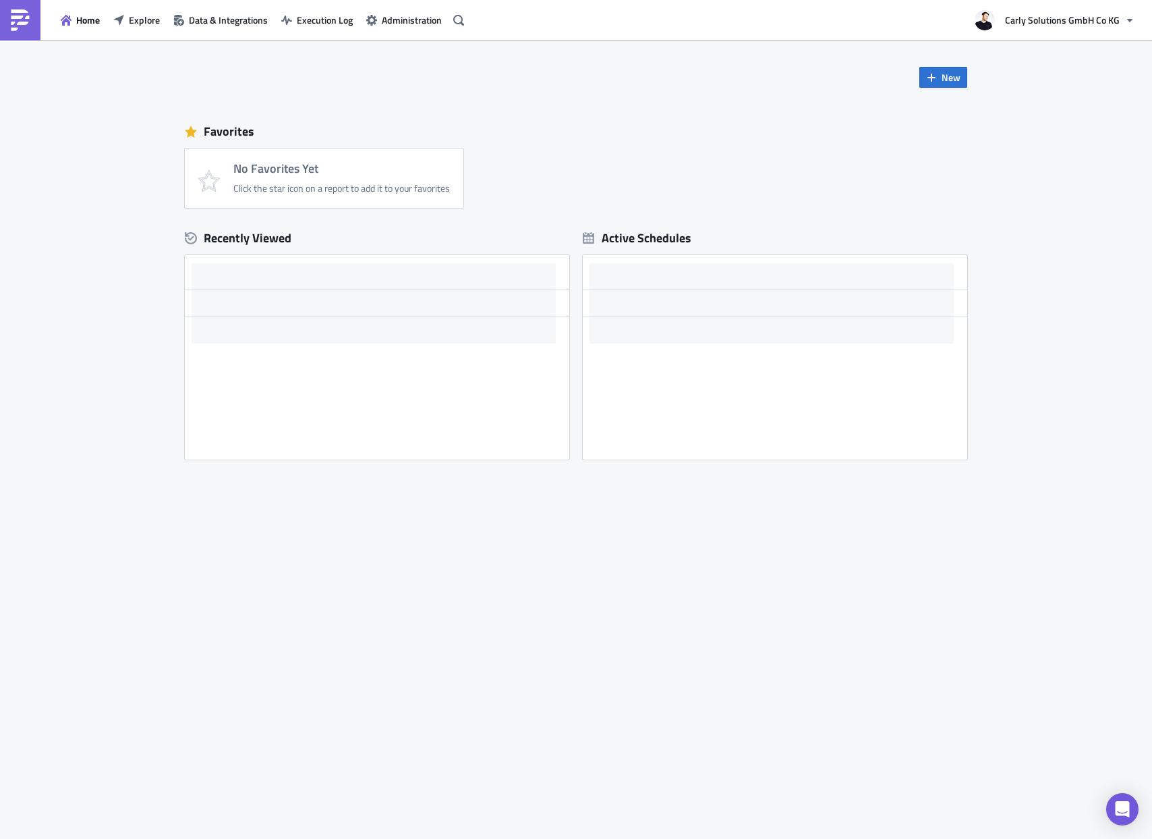
click at [22, 25] on img at bounding box center [20, 20] width 22 height 22
